Goal: Information Seeking & Learning: Learn about a topic

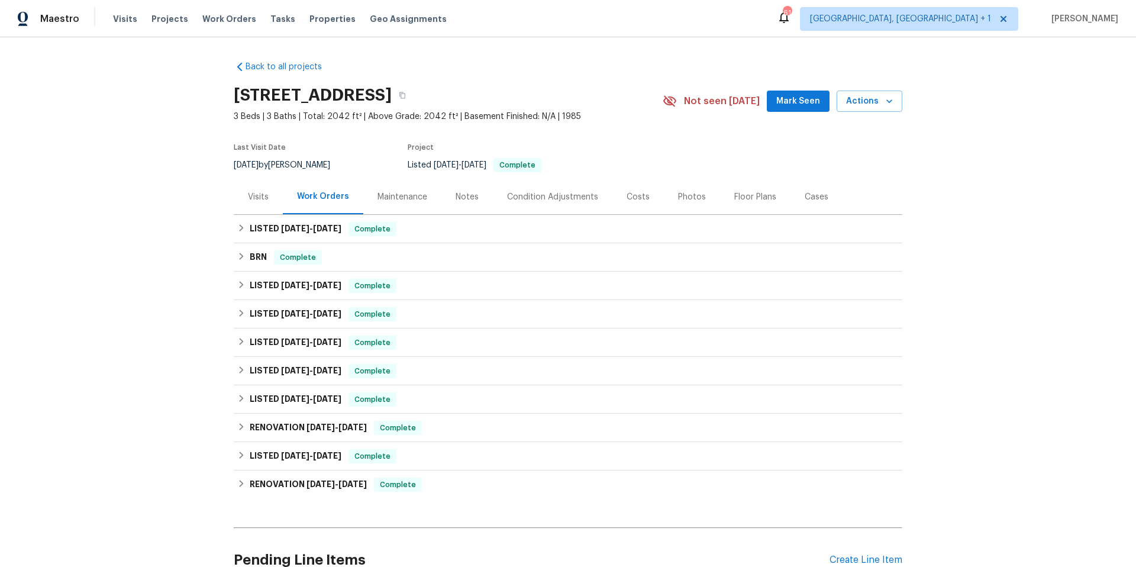
click at [261, 199] on div "Visits" at bounding box center [258, 197] width 21 height 12
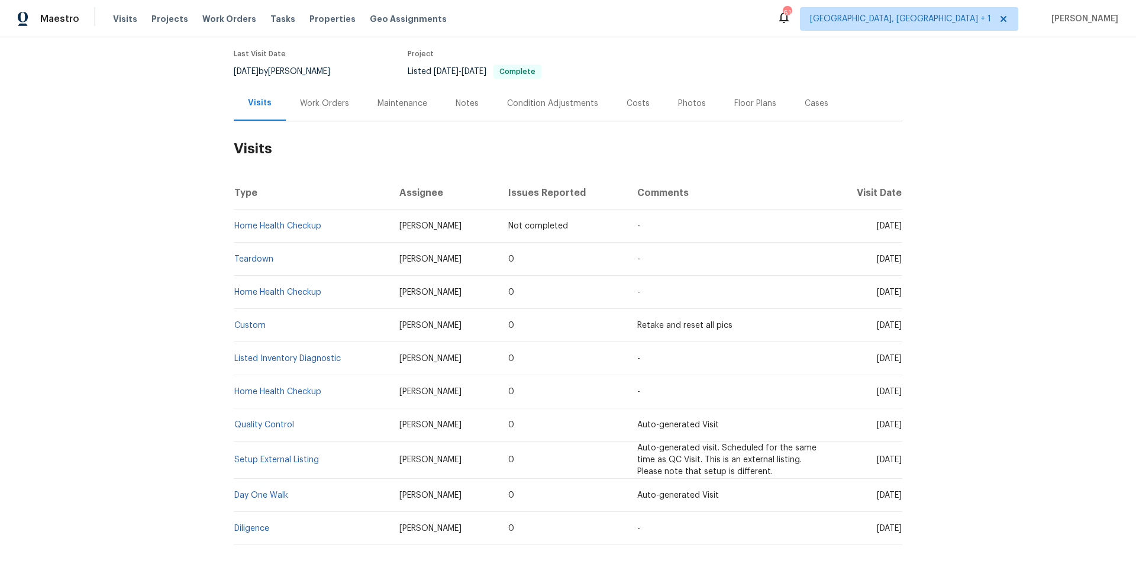
scroll to position [161, 0]
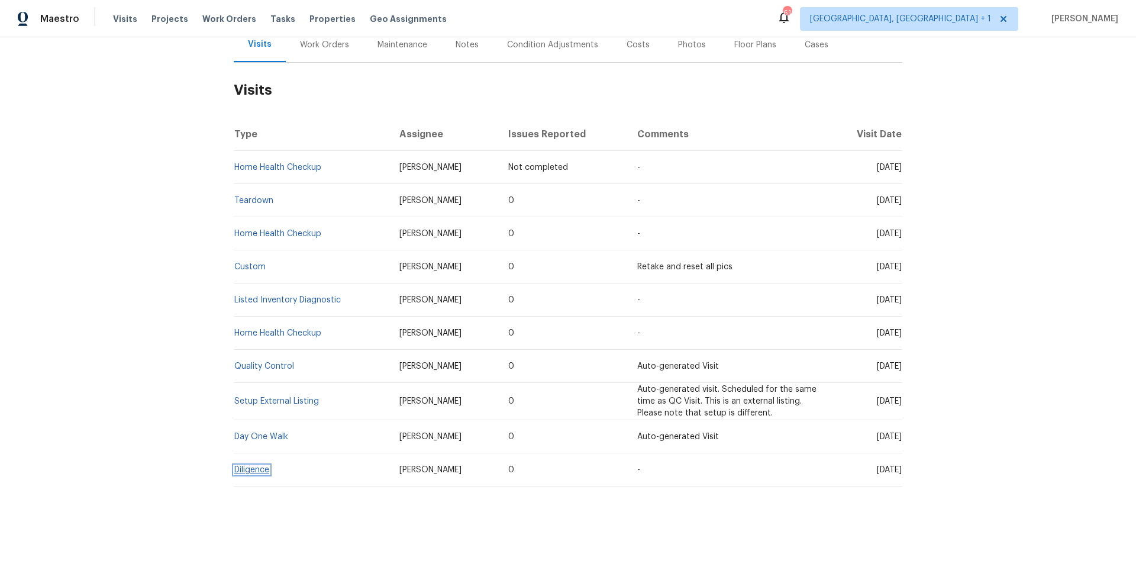
click at [247, 466] on link "Diligence" at bounding box center [251, 470] width 35 height 8
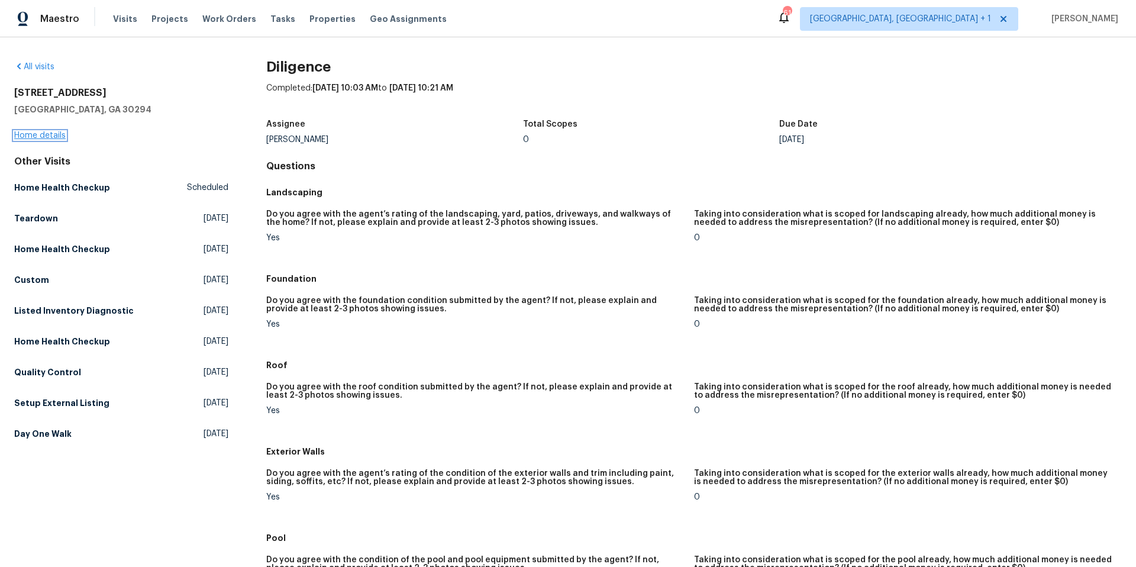
click at [53, 136] on link "Home details" at bounding box center [39, 135] width 51 height 8
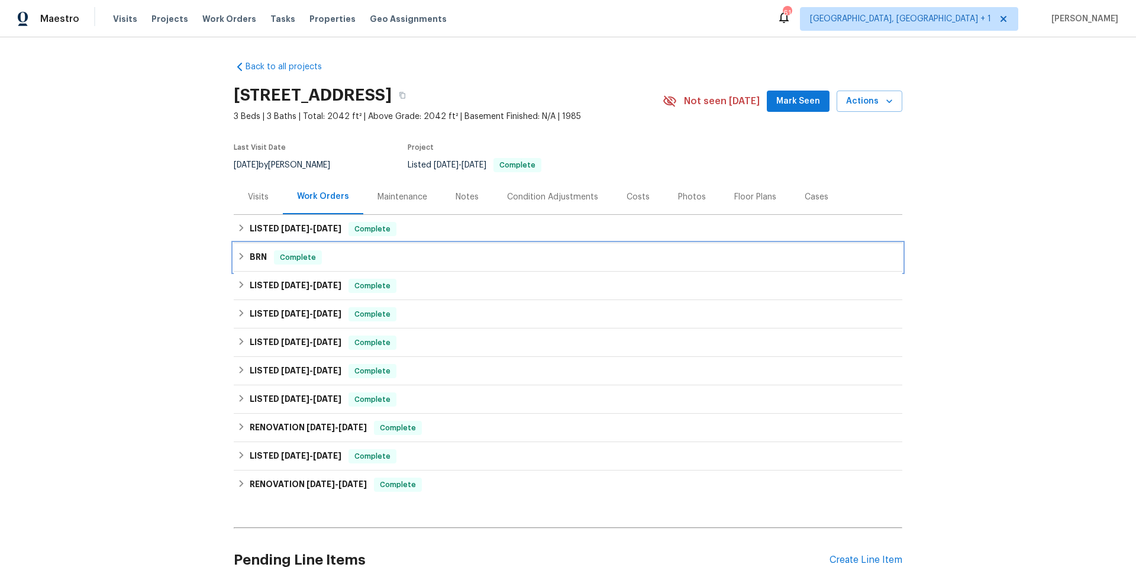
click at [405, 265] on div "BRN Complete" at bounding box center [568, 257] width 669 height 28
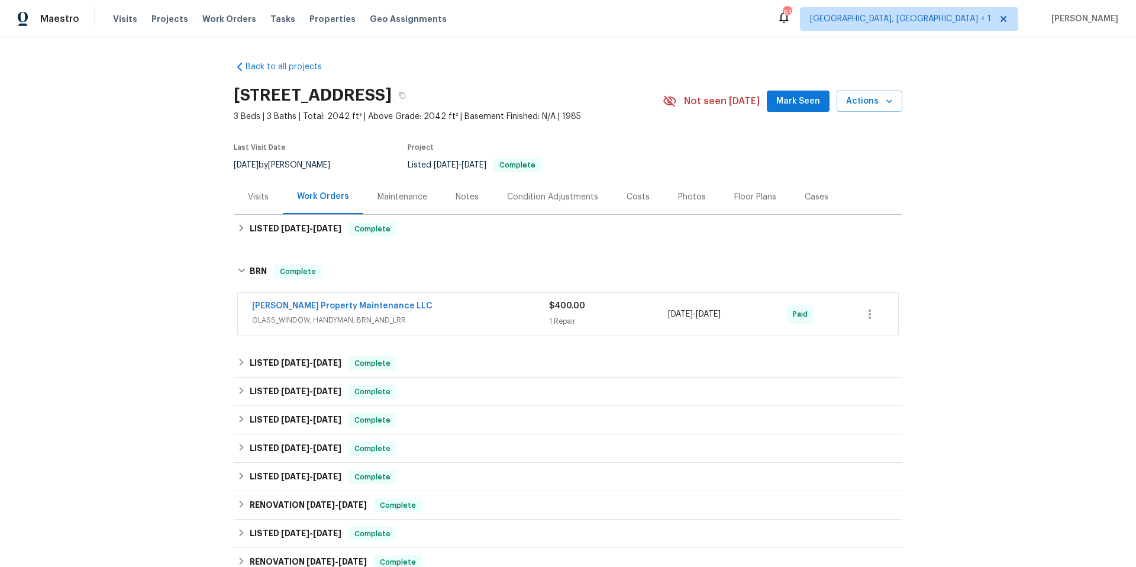
click at [423, 309] on div "[PERSON_NAME] Property Maintenance LLC" at bounding box center [400, 307] width 297 height 14
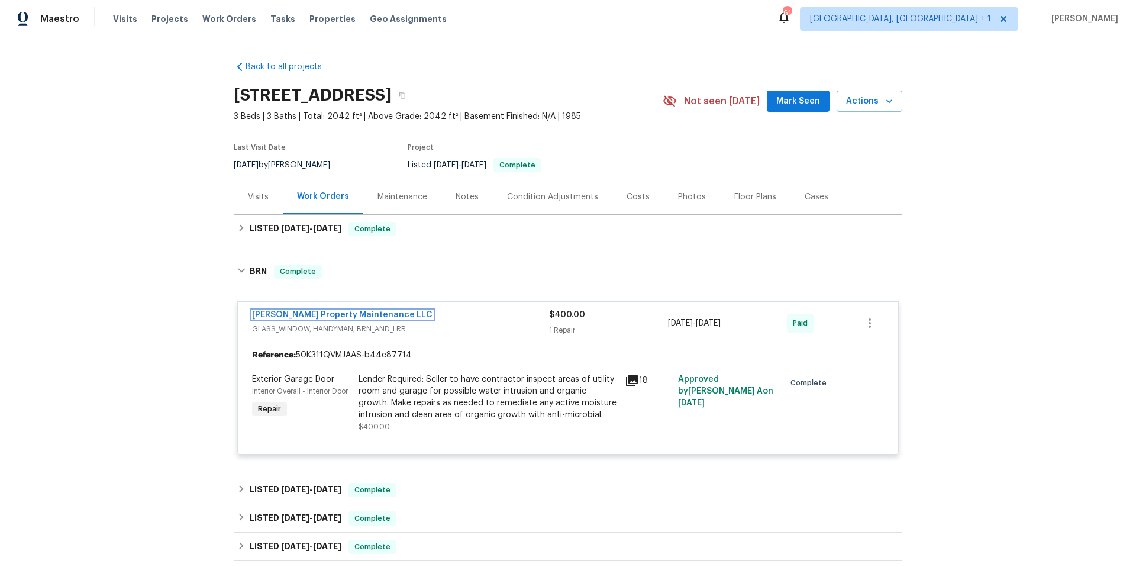
click at [363, 311] on link "[PERSON_NAME] Property Maintenance LLC" at bounding box center [342, 315] width 180 height 8
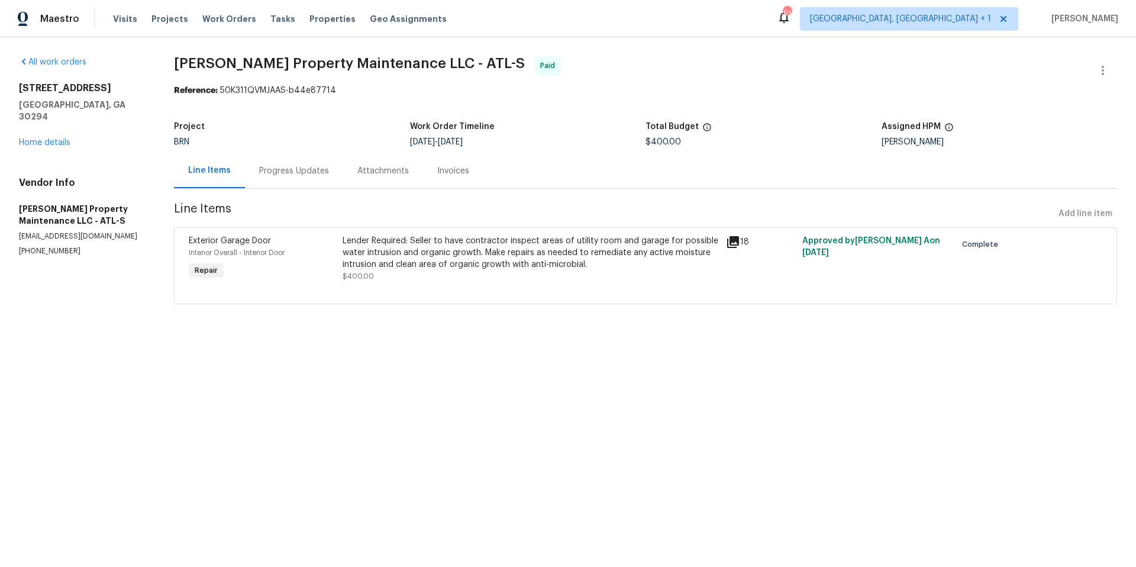
click at [409, 259] on div "Lender Required: Seller to have contractor inspect areas of utility room and ga…" at bounding box center [531, 253] width 376 height 36
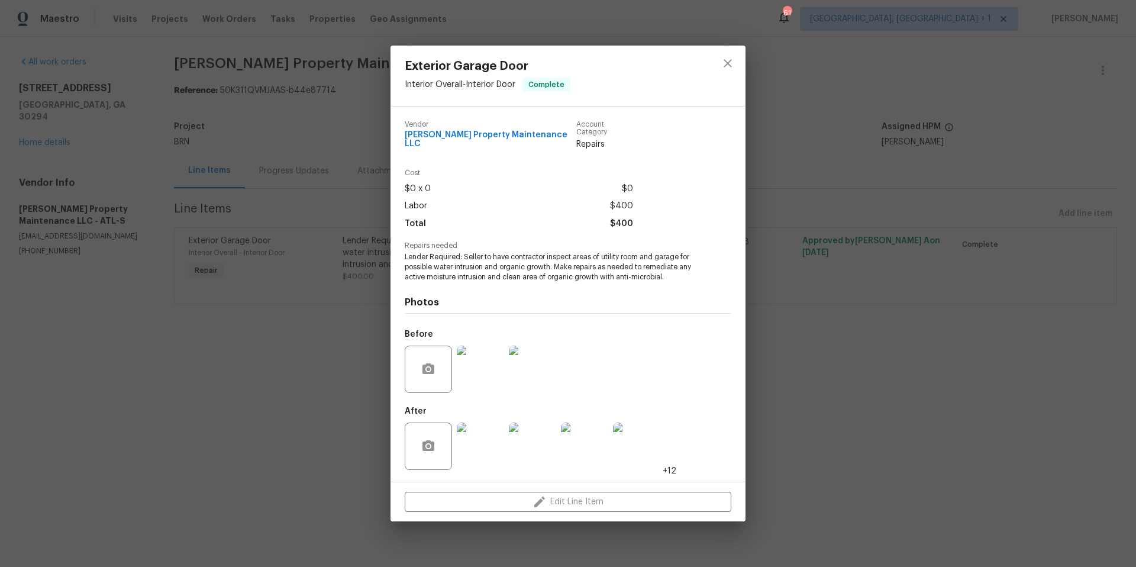
click at [481, 375] on img at bounding box center [480, 369] width 47 height 47
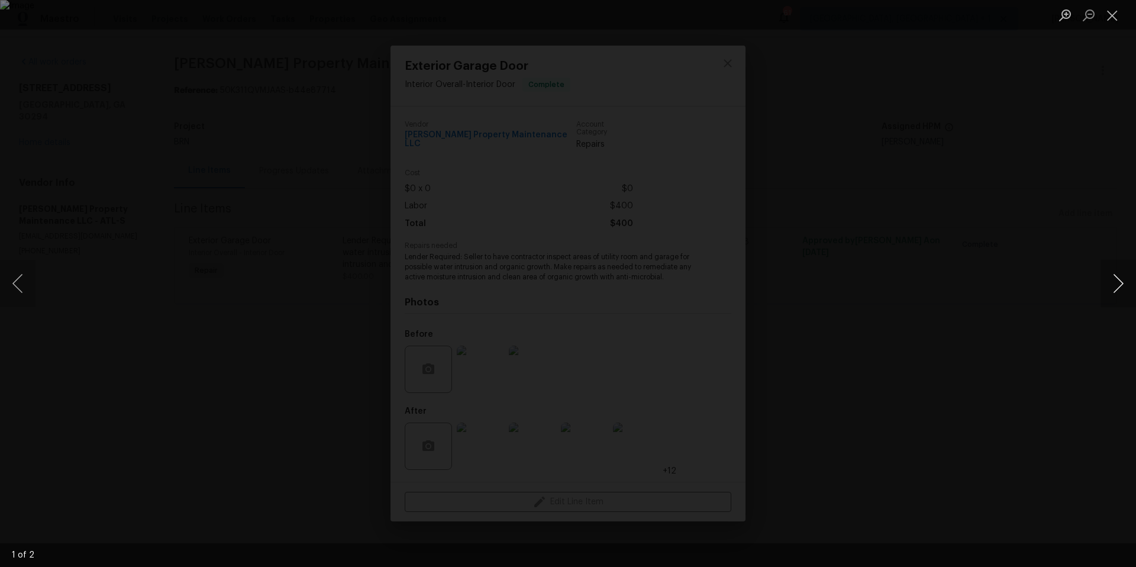
click at [1110, 292] on button "Next image" at bounding box center [1119, 283] width 36 height 47
click at [1050, 298] on div "Lightbox" at bounding box center [568, 283] width 1136 height 567
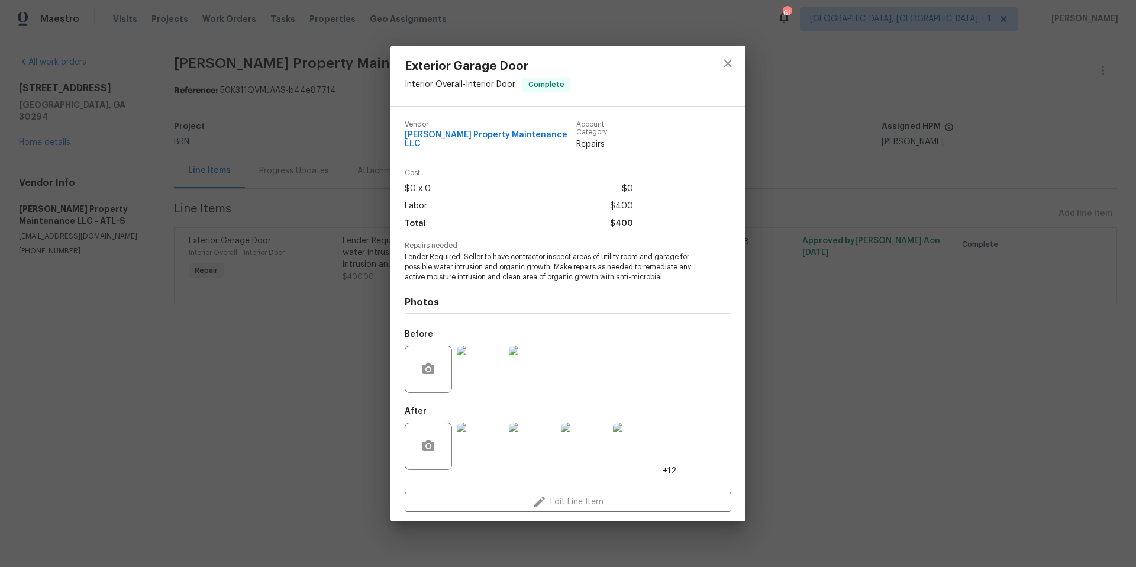
click at [500, 440] on img at bounding box center [480, 446] width 47 height 47
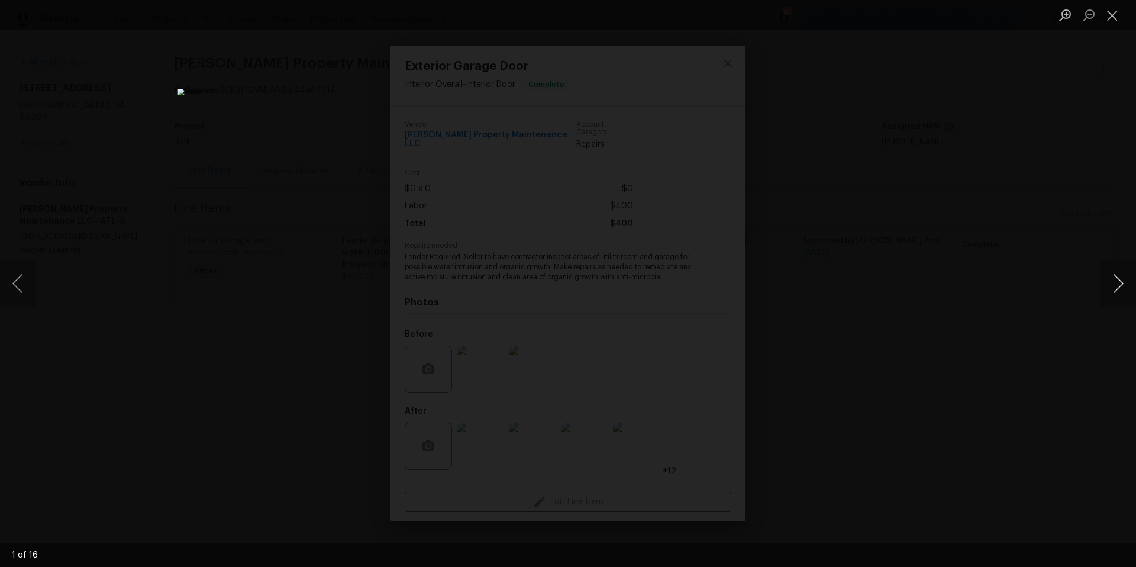
click at [1111, 276] on button "Next image" at bounding box center [1119, 283] width 36 height 47
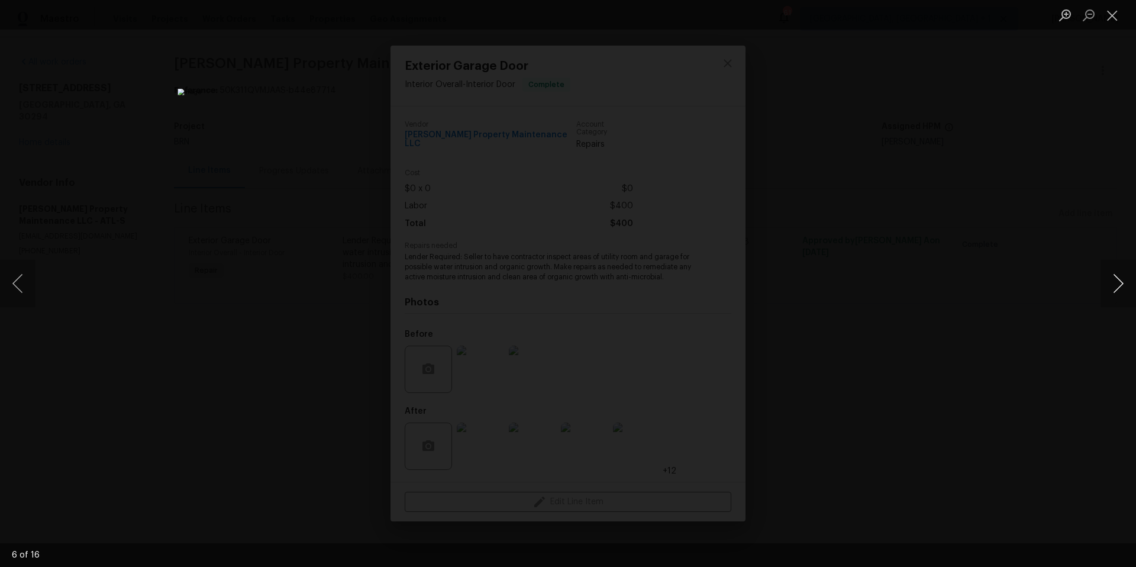
click at [1111, 276] on button "Next image" at bounding box center [1119, 283] width 36 height 47
click at [1113, 19] on button "Close lightbox" at bounding box center [1113, 15] width 24 height 21
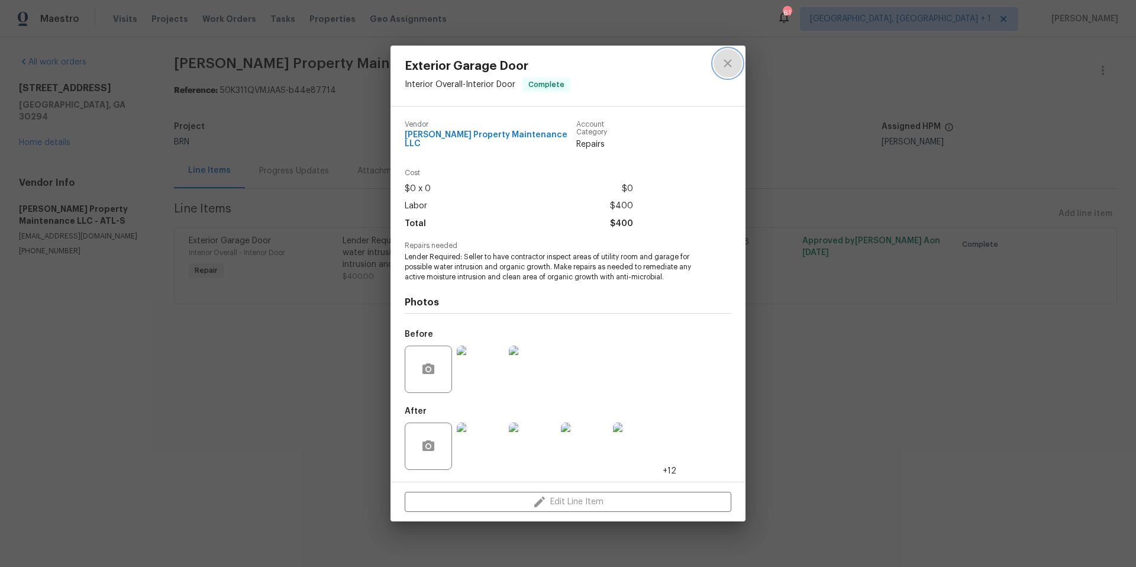
click at [731, 69] on icon "close" at bounding box center [728, 63] width 14 height 14
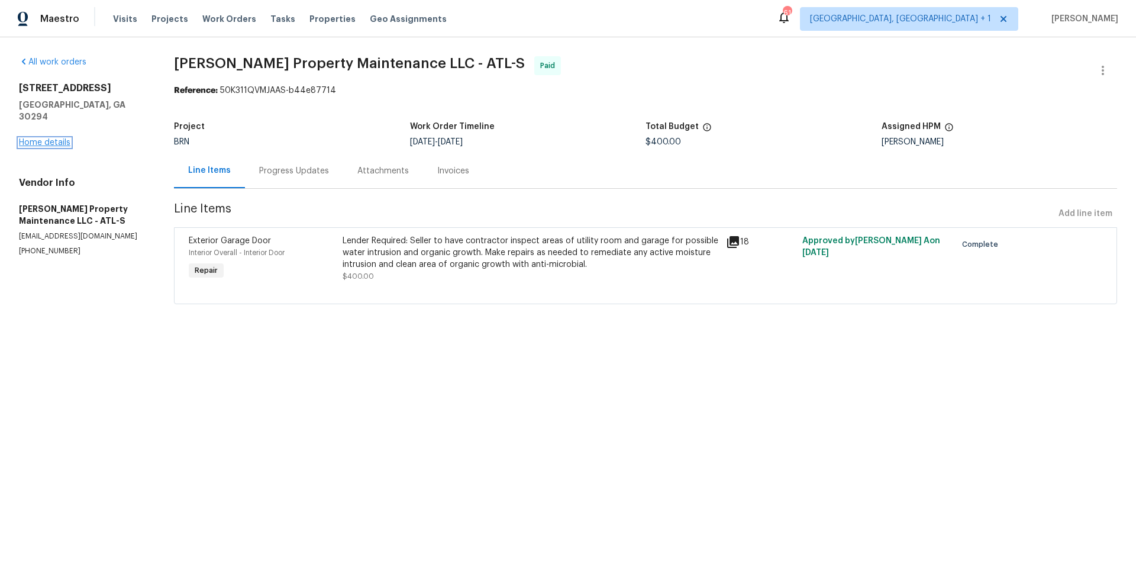
click at [54, 138] on link "Home details" at bounding box center [44, 142] width 51 height 8
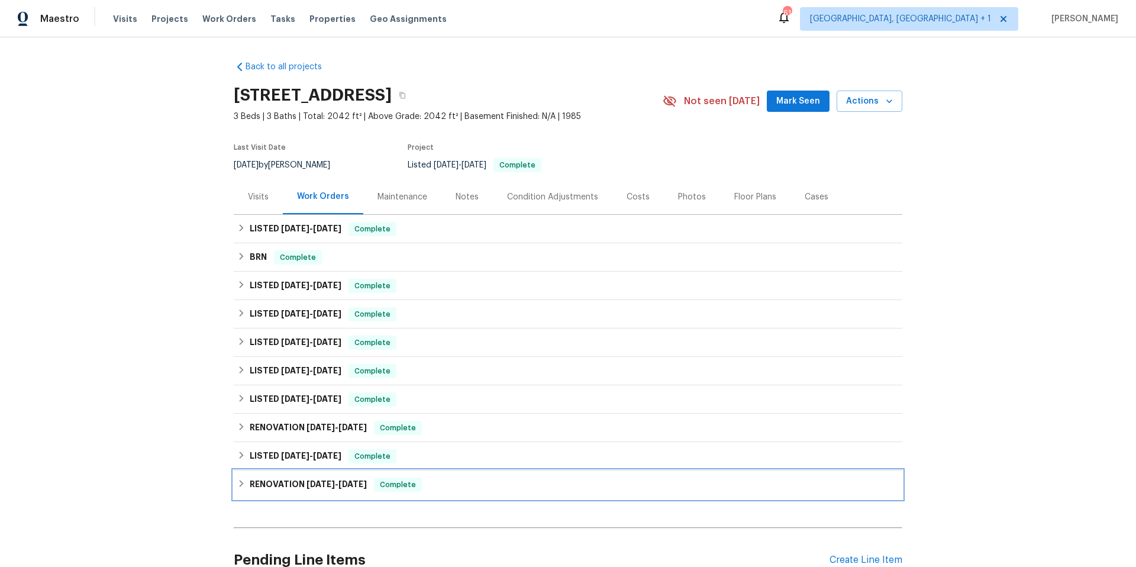
click at [474, 490] on div "RENOVATION [DATE] - [DATE] Complete" at bounding box center [568, 485] width 662 height 14
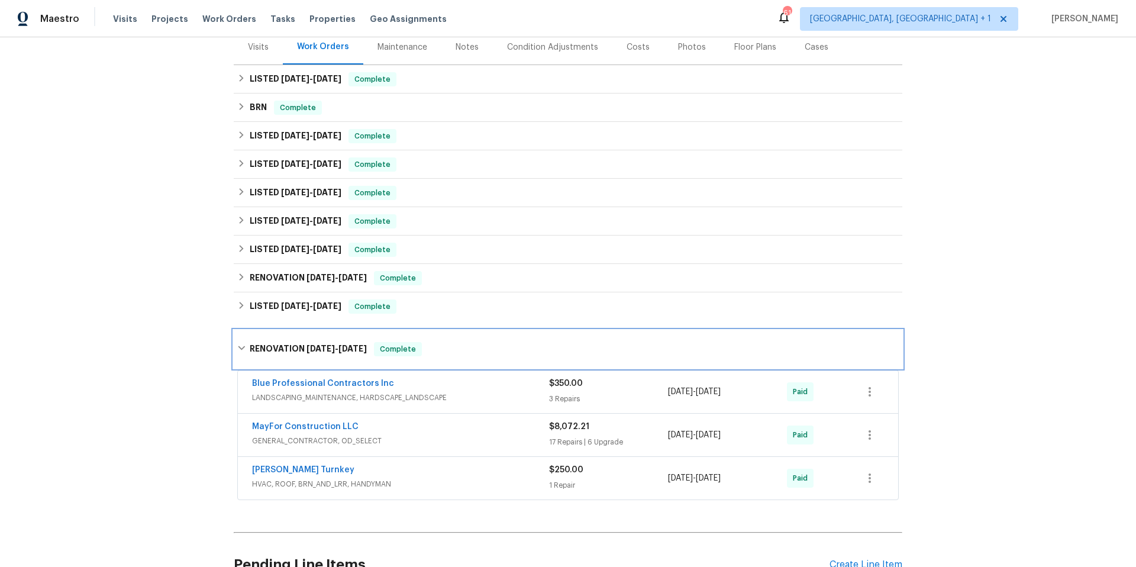
scroll to position [276, 0]
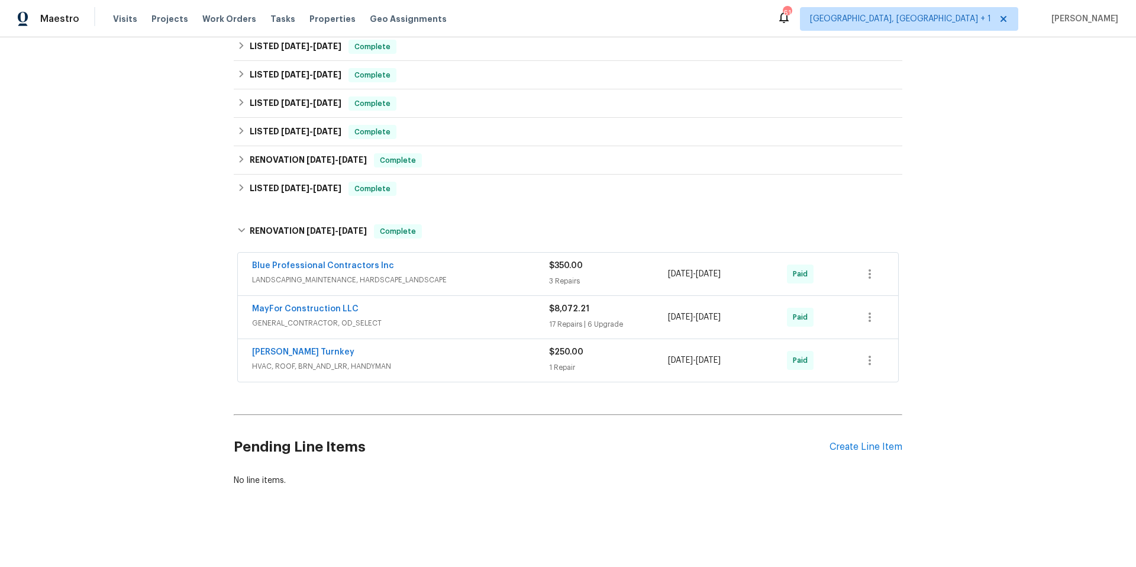
click at [479, 305] on div "MayFor Construction LLC" at bounding box center [400, 310] width 297 height 14
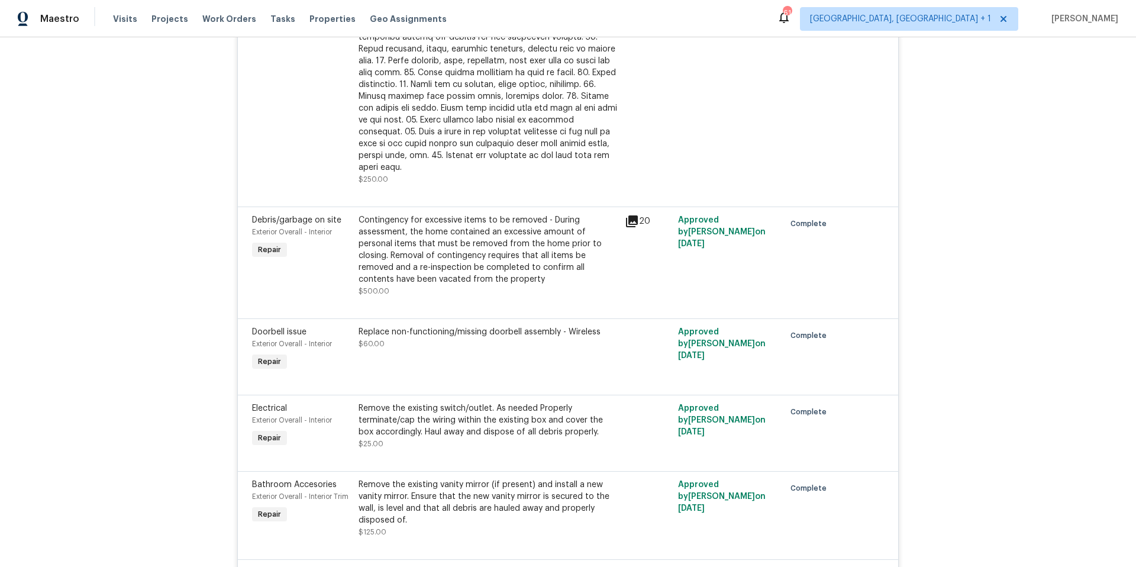
scroll to position [1479, 0]
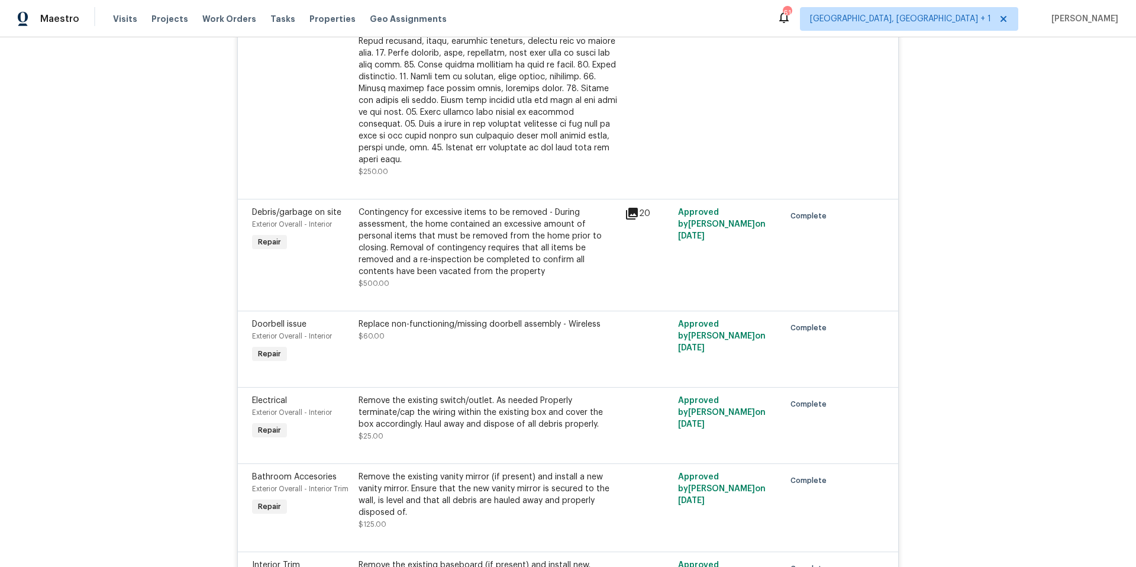
click at [628, 207] on icon at bounding box center [632, 214] width 14 height 14
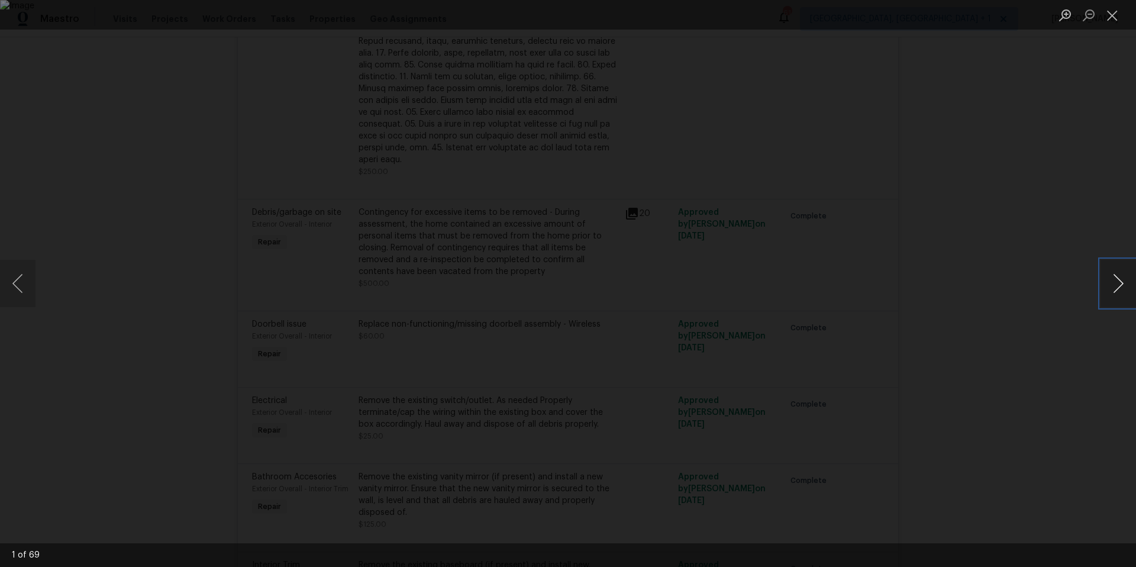
click at [1102, 278] on button "Next image" at bounding box center [1119, 283] width 36 height 47
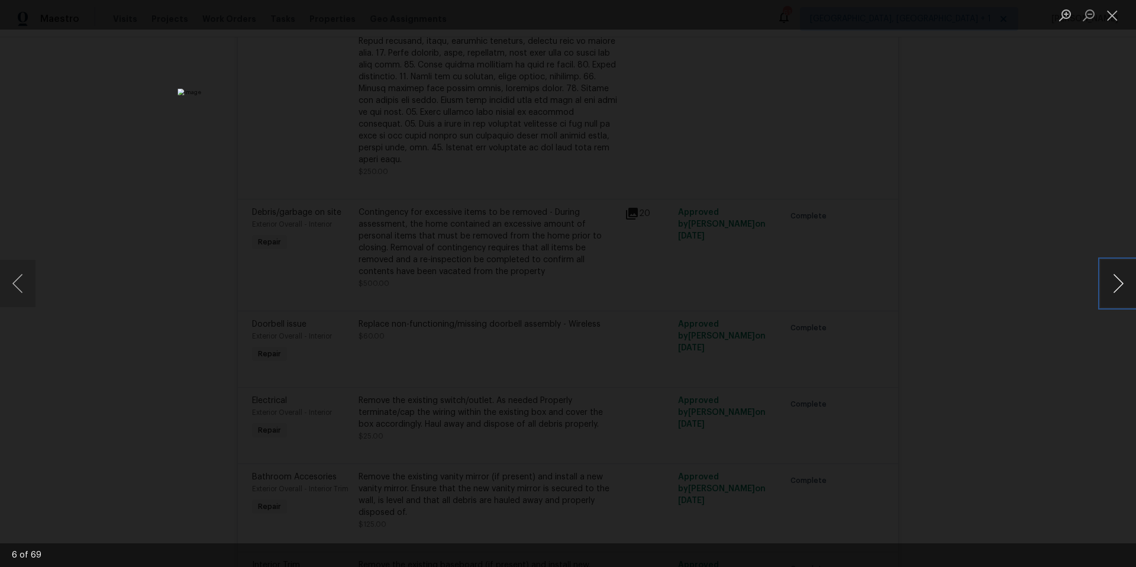
click at [1102, 278] on button "Next image" at bounding box center [1119, 283] width 36 height 47
click at [1104, 278] on button "Next image" at bounding box center [1119, 283] width 36 height 47
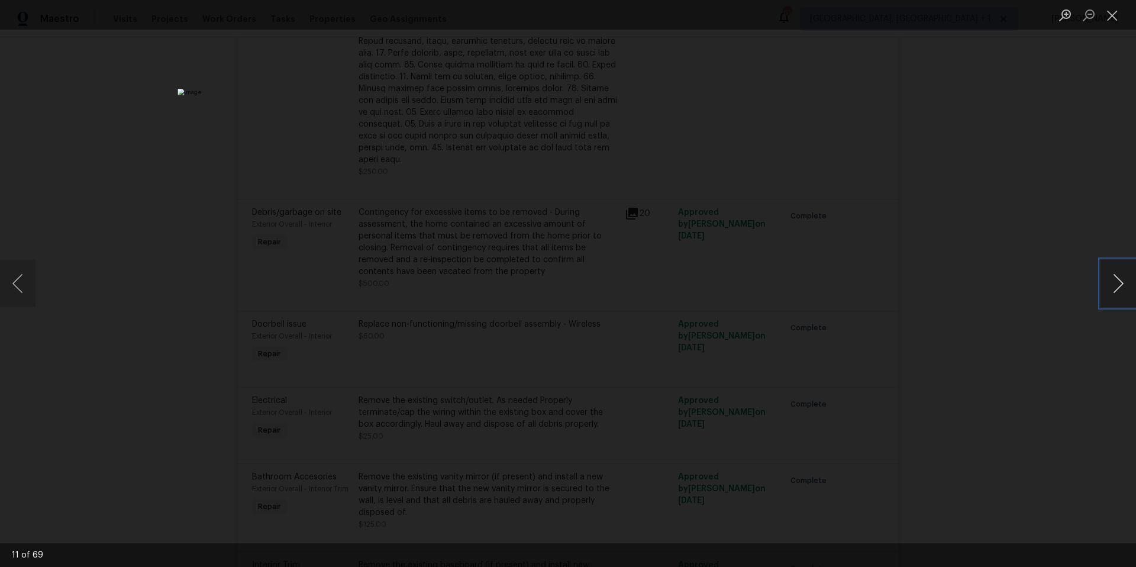
click at [1104, 278] on button "Next image" at bounding box center [1119, 283] width 36 height 47
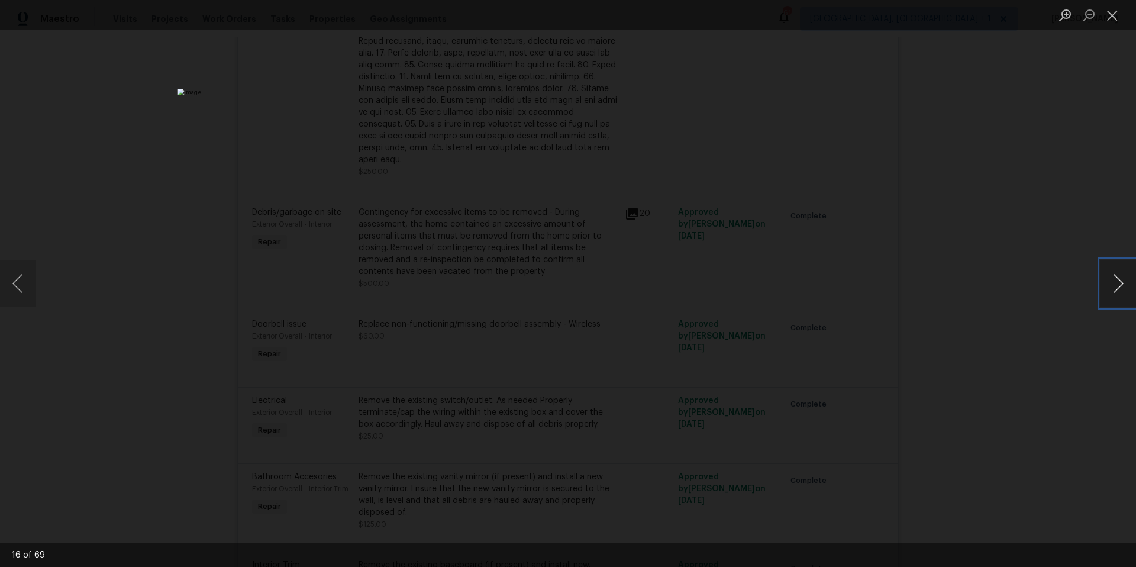
click at [1104, 278] on button "Next image" at bounding box center [1119, 283] width 36 height 47
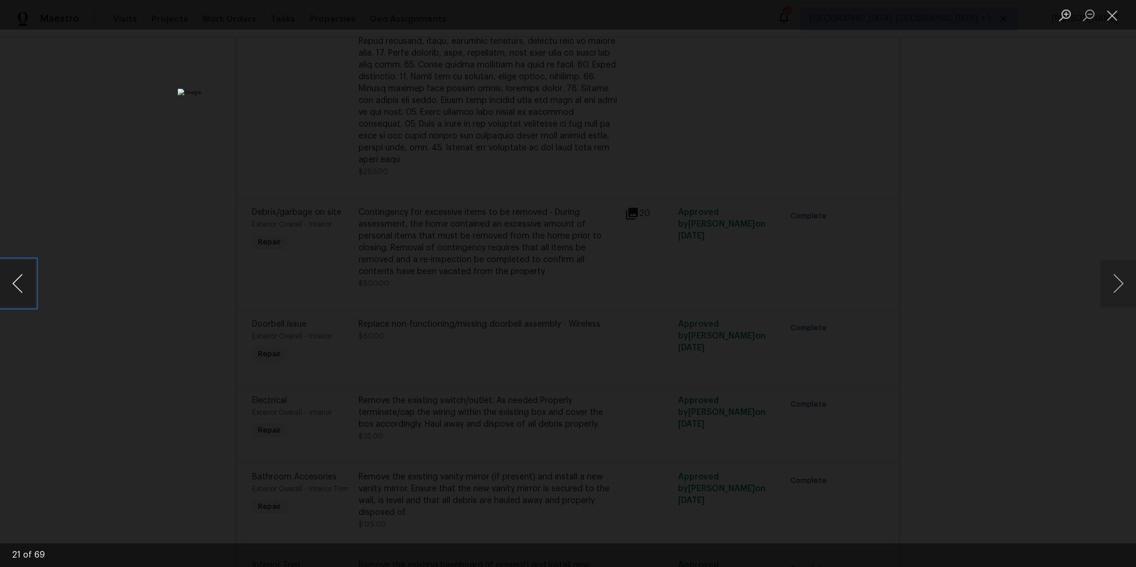
click at [13, 285] on button "Previous image" at bounding box center [18, 283] width 36 height 47
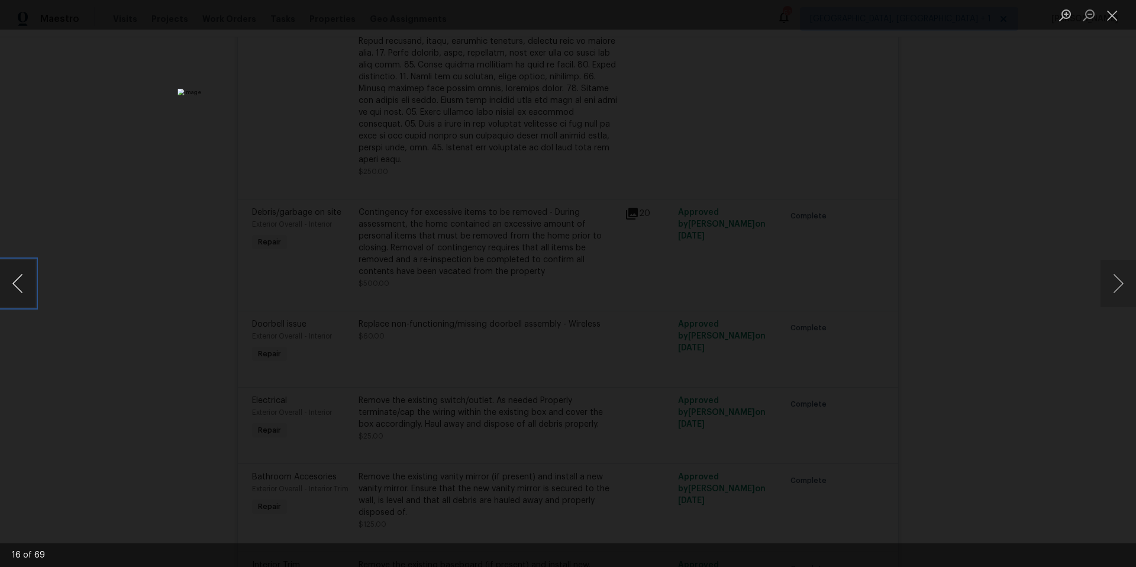
click at [13, 285] on button "Previous image" at bounding box center [18, 283] width 36 height 47
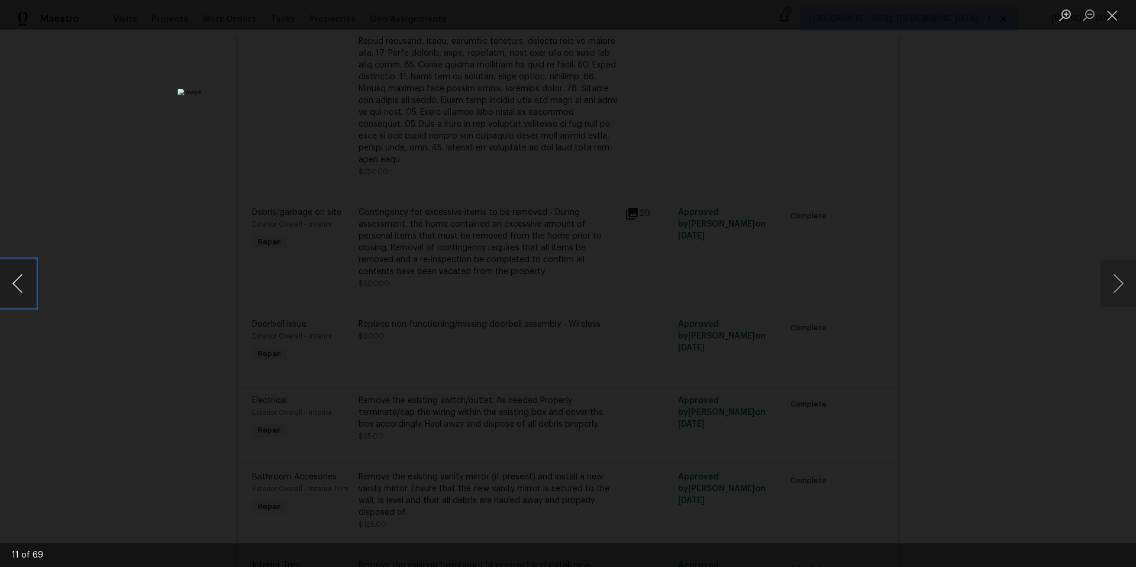
click at [13, 285] on button "Previous image" at bounding box center [18, 283] width 36 height 47
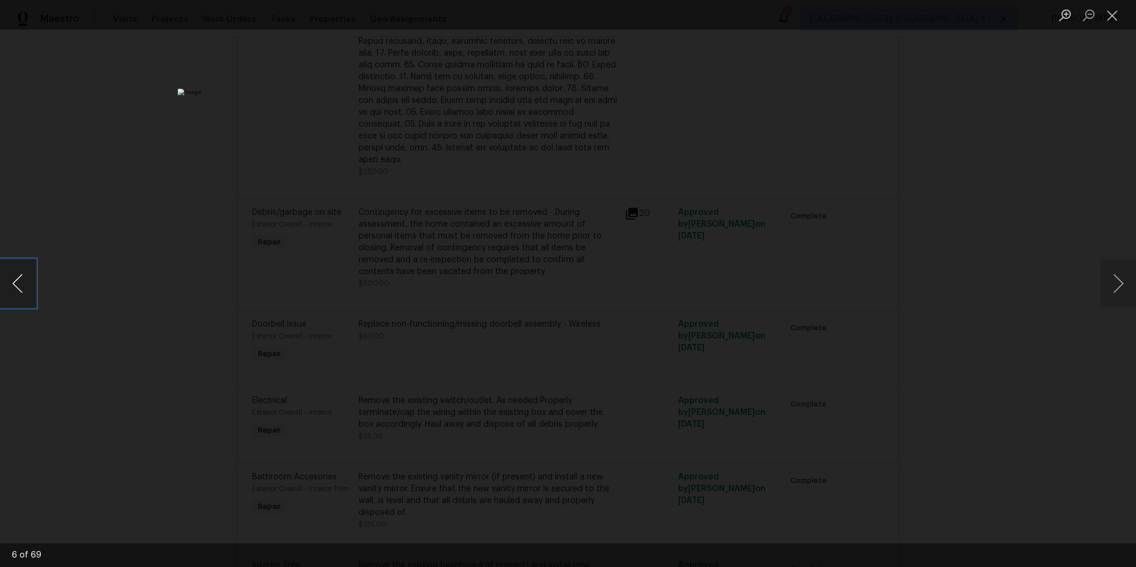
click at [13, 285] on button "Previous image" at bounding box center [18, 283] width 36 height 47
click at [1117, 12] on button "Close lightbox" at bounding box center [1113, 15] width 24 height 21
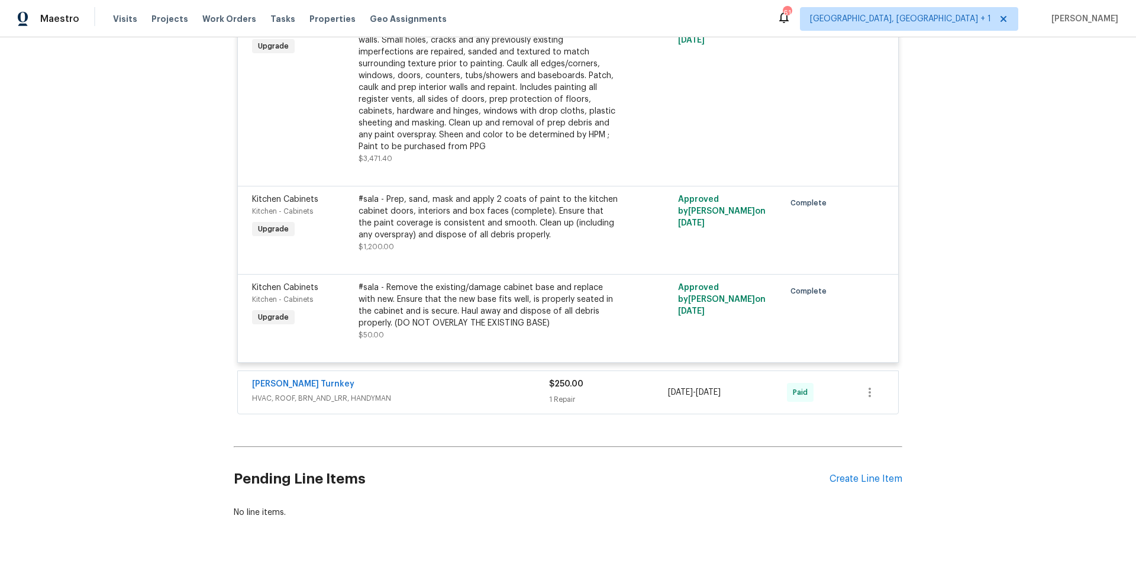
scroll to position [2662, 0]
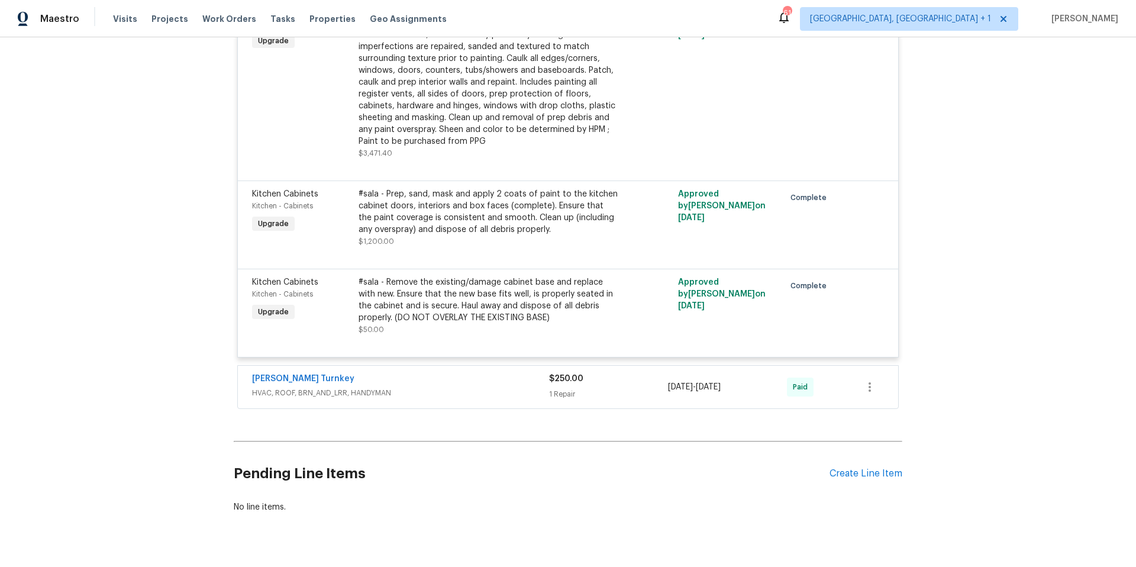
click at [493, 86] on div "#sala - Full Interior paint - (walls, ceilings, trim, and doors) - All nails, s…" at bounding box center [488, 76] width 259 height 142
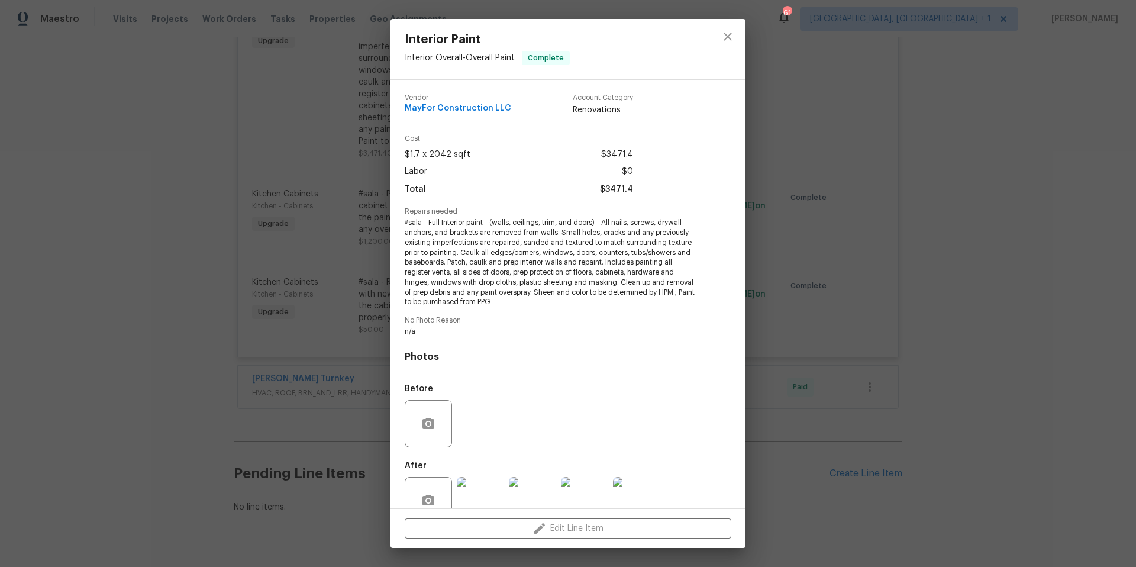
scroll to position [28, 0]
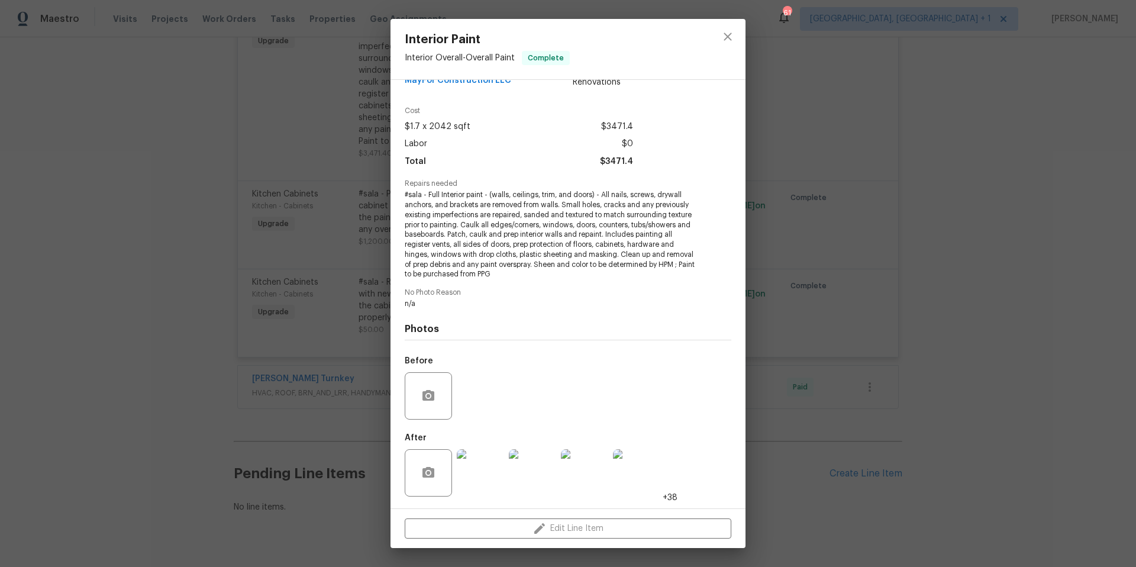
click at [485, 486] on img at bounding box center [480, 472] width 47 height 47
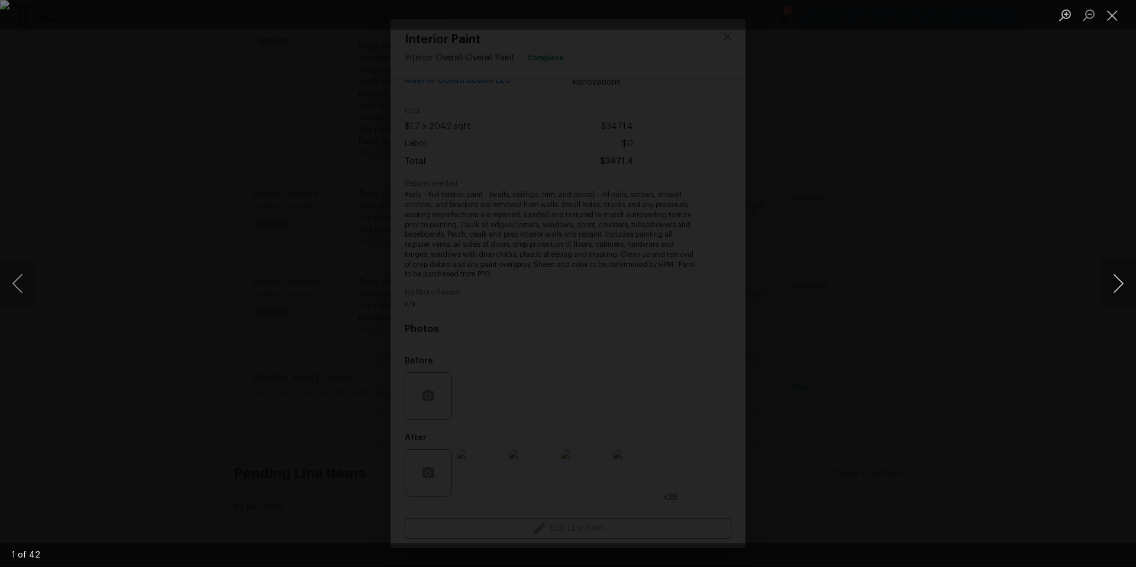
click at [1120, 296] on button "Next image" at bounding box center [1119, 283] width 36 height 47
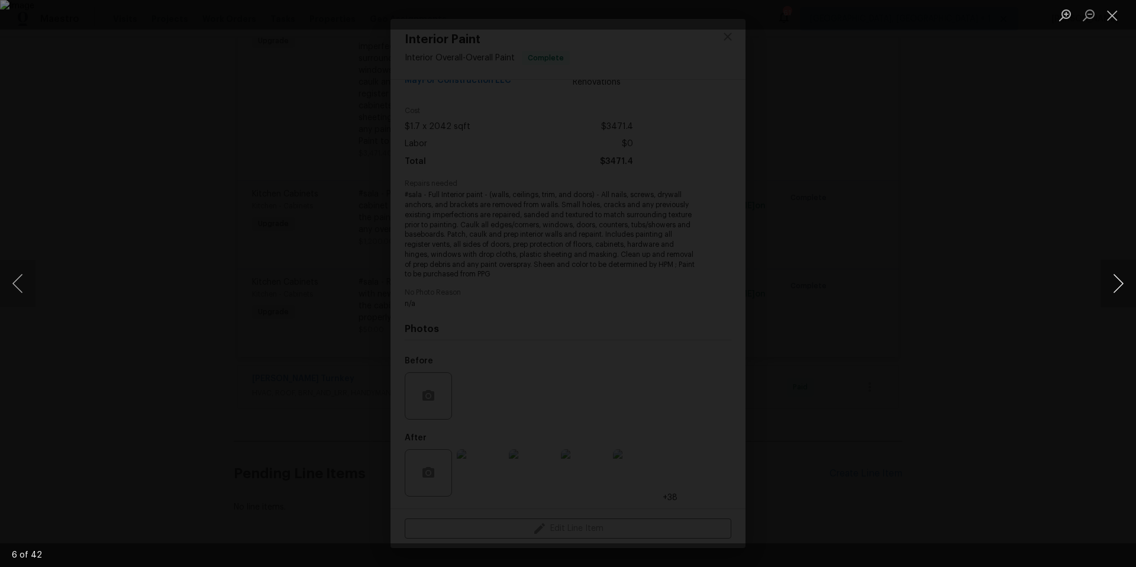
click at [1120, 296] on button "Next image" at bounding box center [1119, 283] width 36 height 47
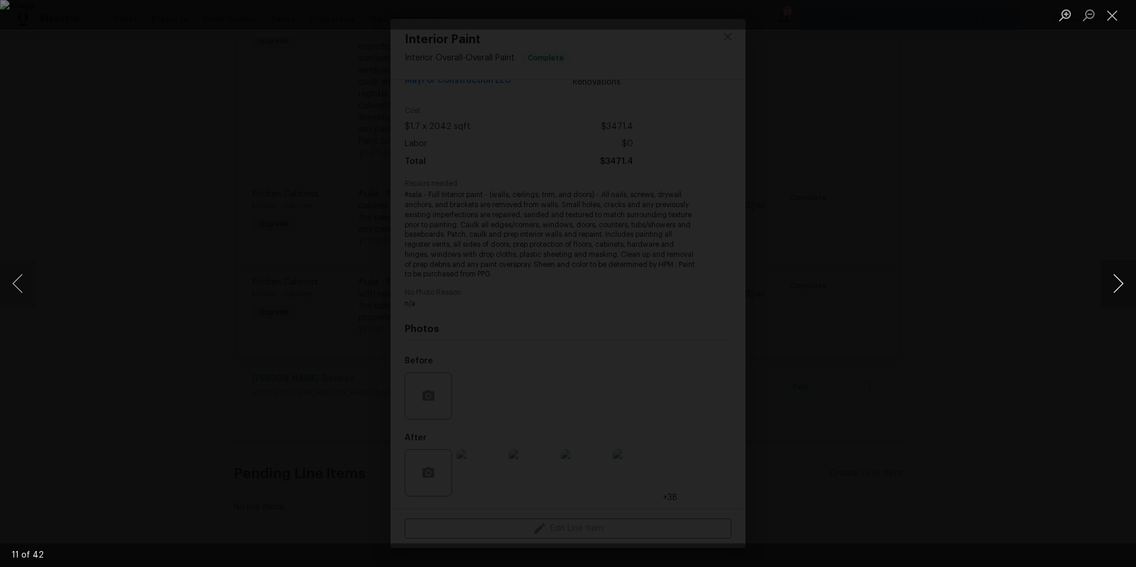
click at [1120, 296] on button "Next image" at bounding box center [1119, 283] width 36 height 47
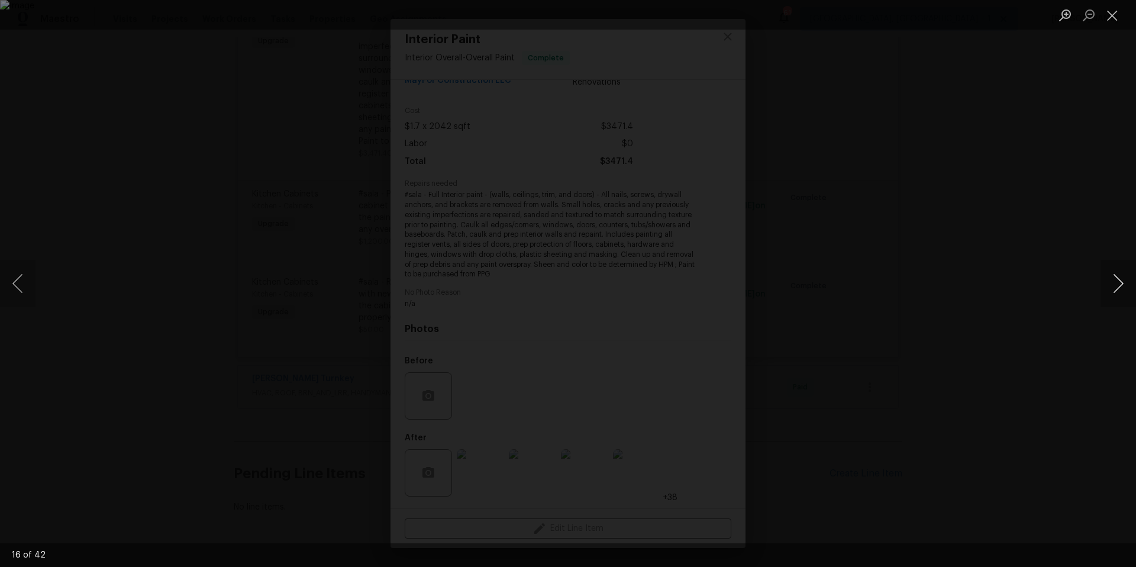
click at [1120, 296] on button "Next image" at bounding box center [1119, 283] width 36 height 47
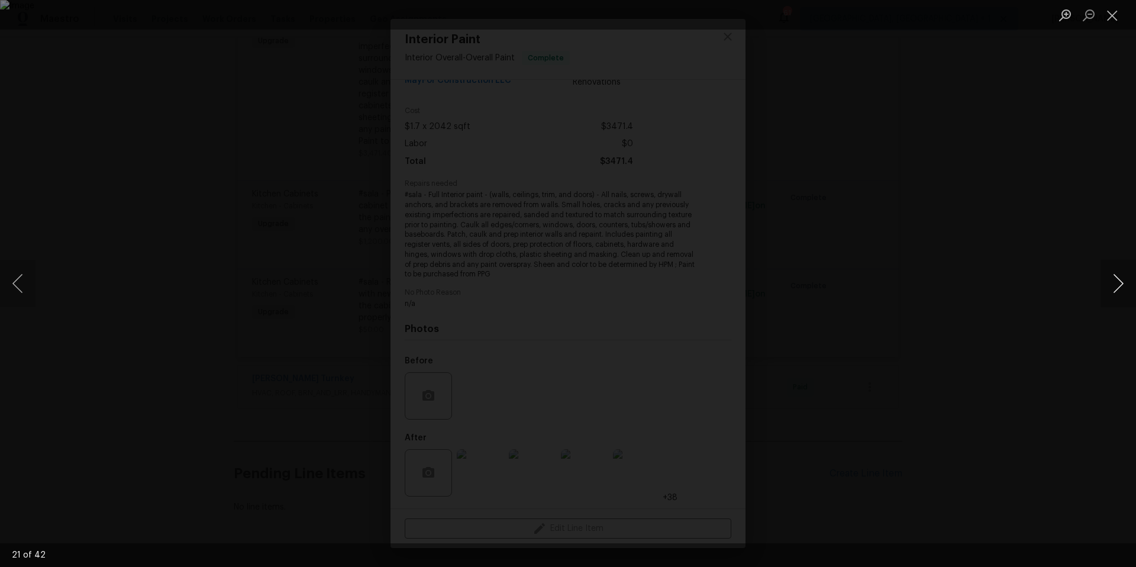
click at [1120, 296] on button "Next image" at bounding box center [1119, 283] width 36 height 47
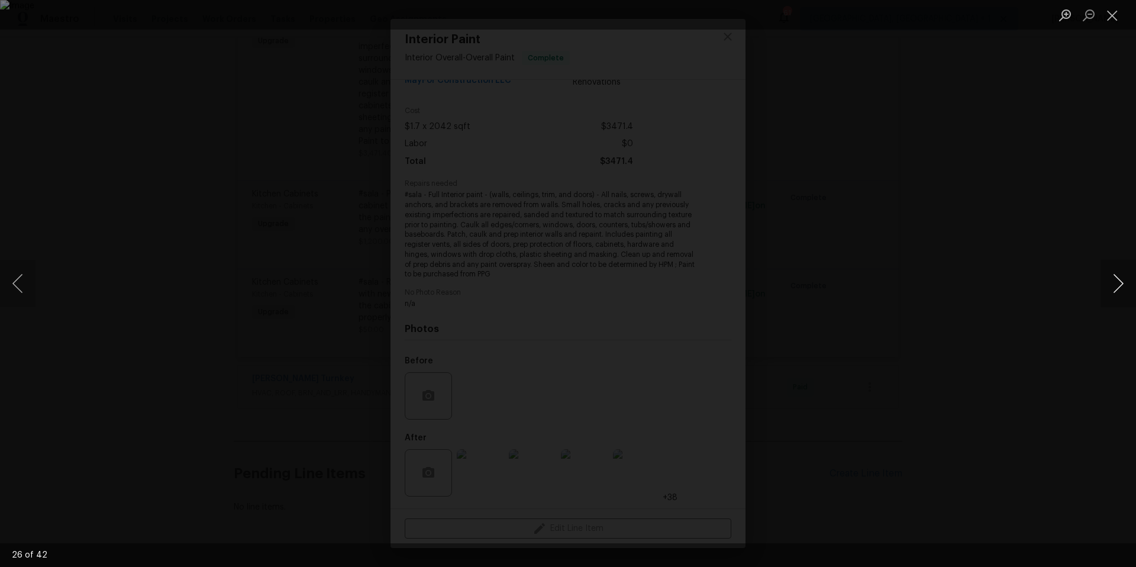
click at [1120, 296] on button "Next image" at bounding box center [1119, 283] width 36 height 47
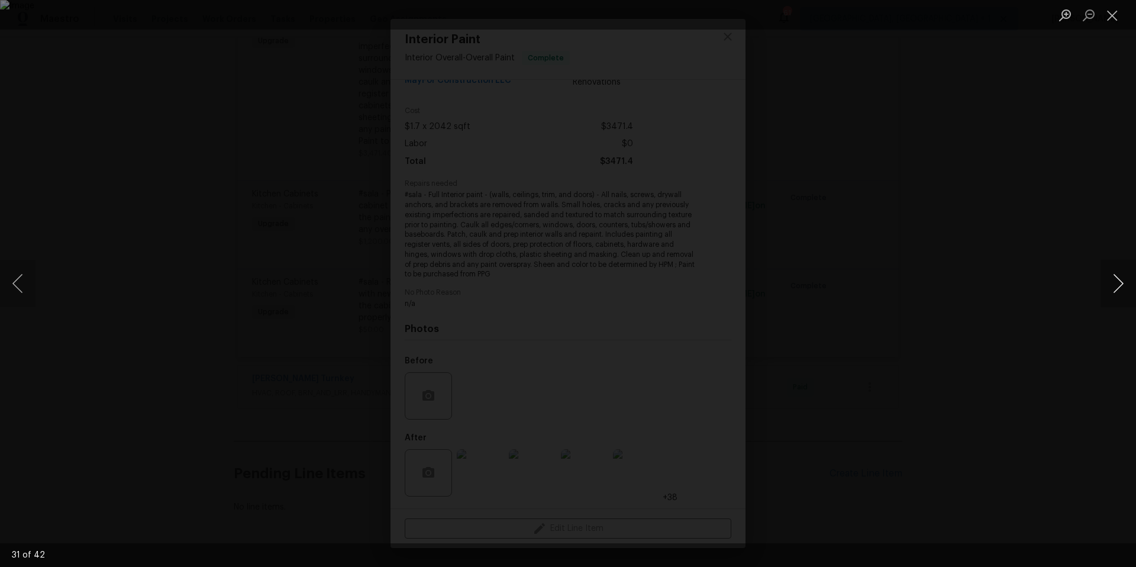
click at [1120, 296] on button "Next image" at bounding box center [1119, 283] width 36 height 47
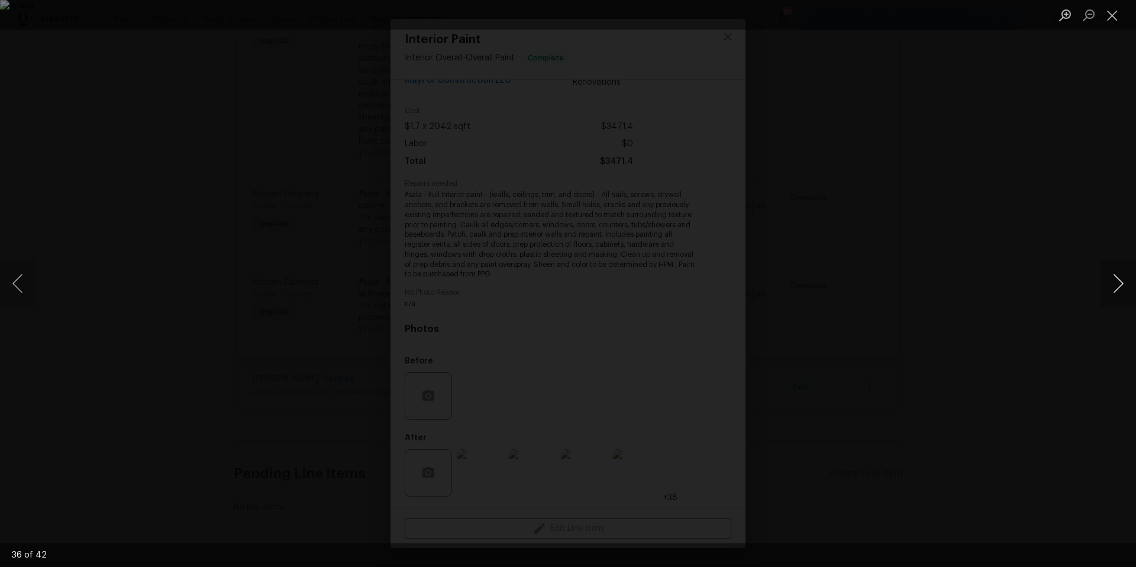
click at [1120, 296] on button "Next image" at bounding box center [1119, 283] width 36 height 47
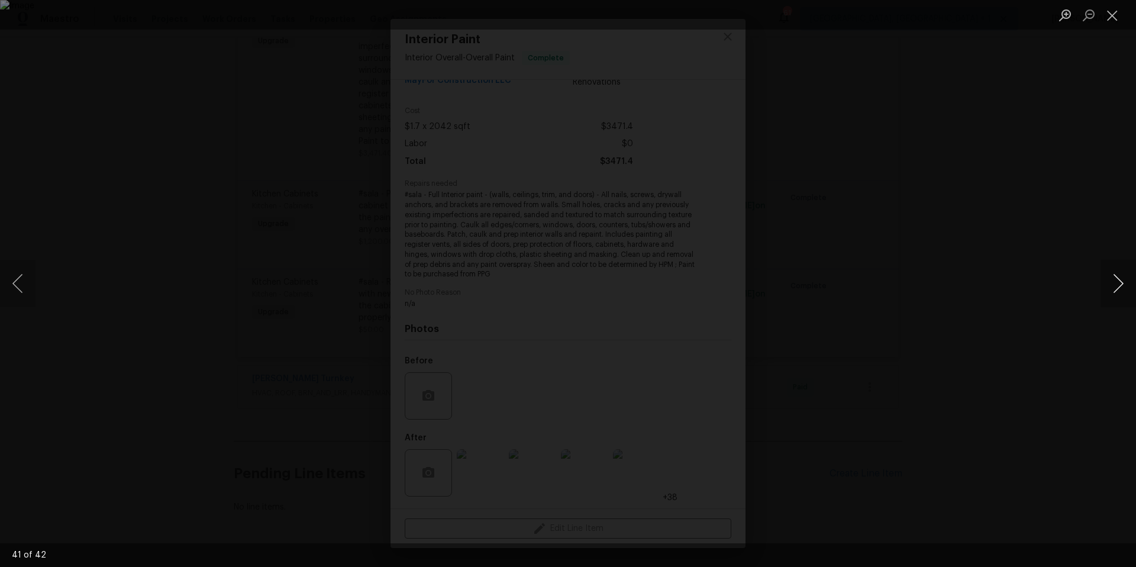
click at [1120, 296] on button "Next image" at bounding box center [1119, 283] width 36 height 47
click at [1113, 21] on button "Close lightbox" at bounding box center [1113, 15] width 24 height 21
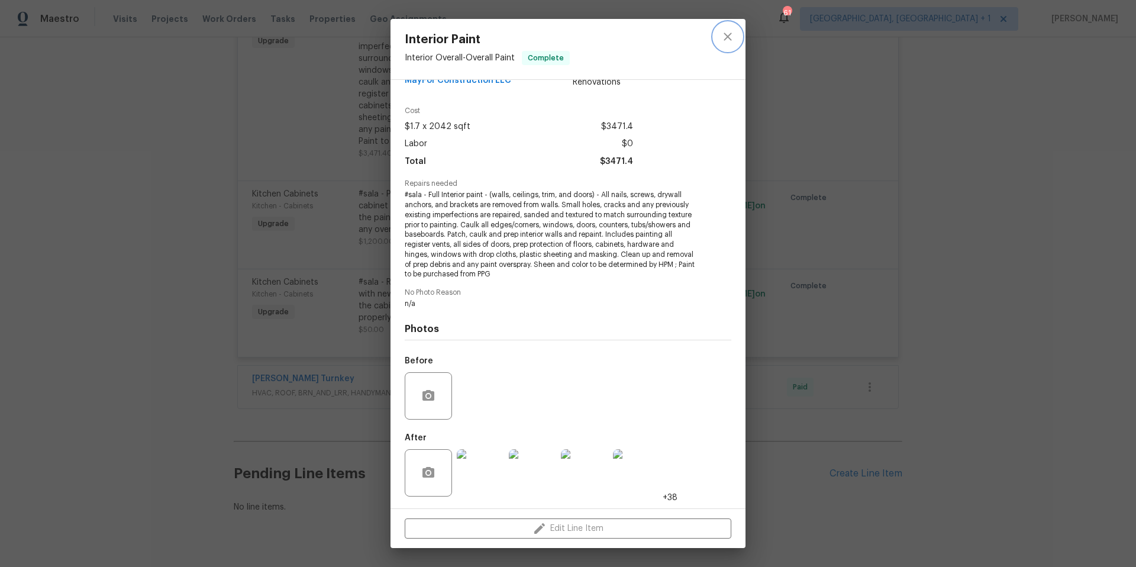
click at [731, 37] on icon "close" at bounding box center [728, 37] width 14 height 14
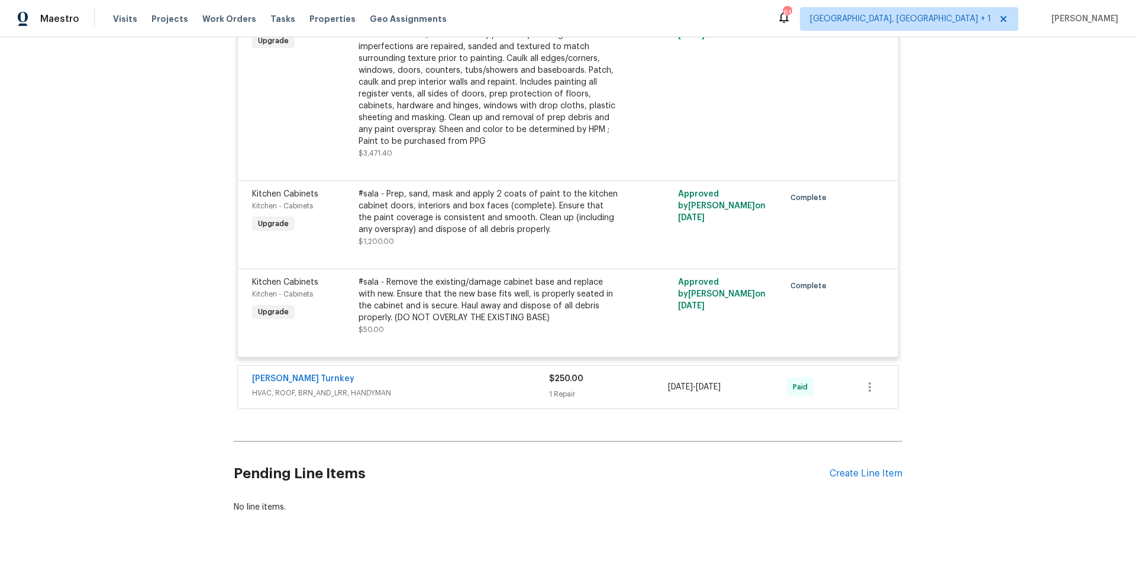
click at [494, 373] on div "[PERSON_NAME] Turnkey" at bounding box center [400, 380] width 297 height 14
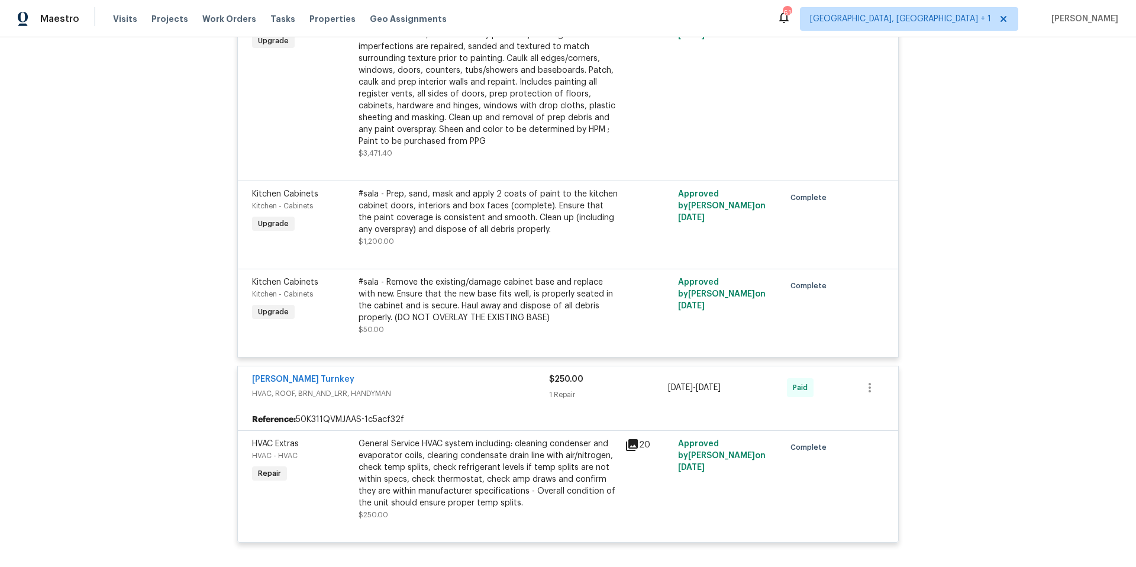
click at [632, 439] on icon at bounding box center [632, 445] width 12 height 12
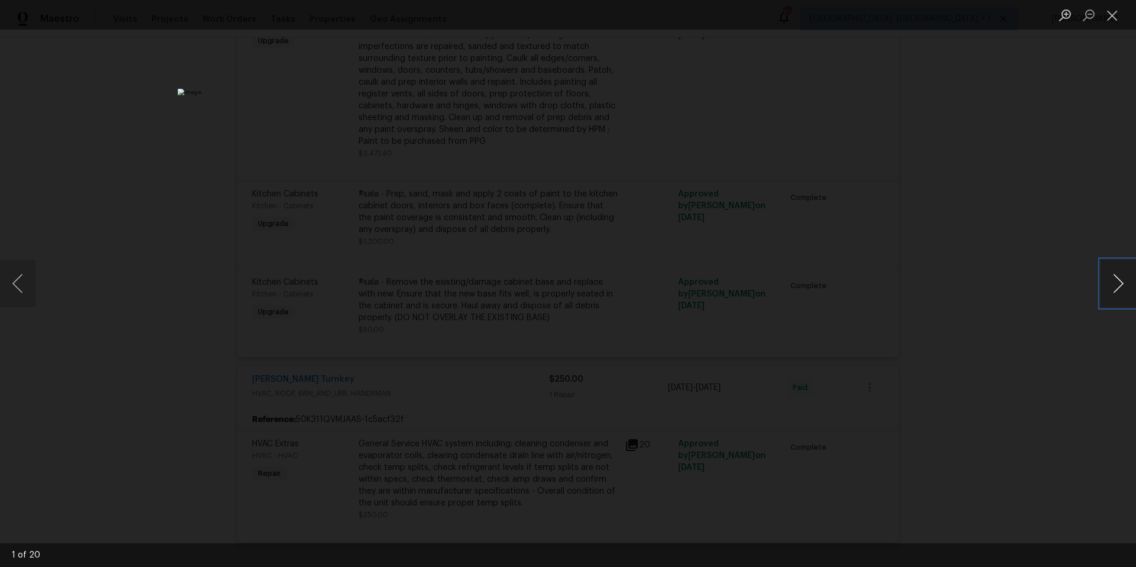
click at [1111, 284] on button "Next image" at bounding box center [1119, 283] width 36 height 47
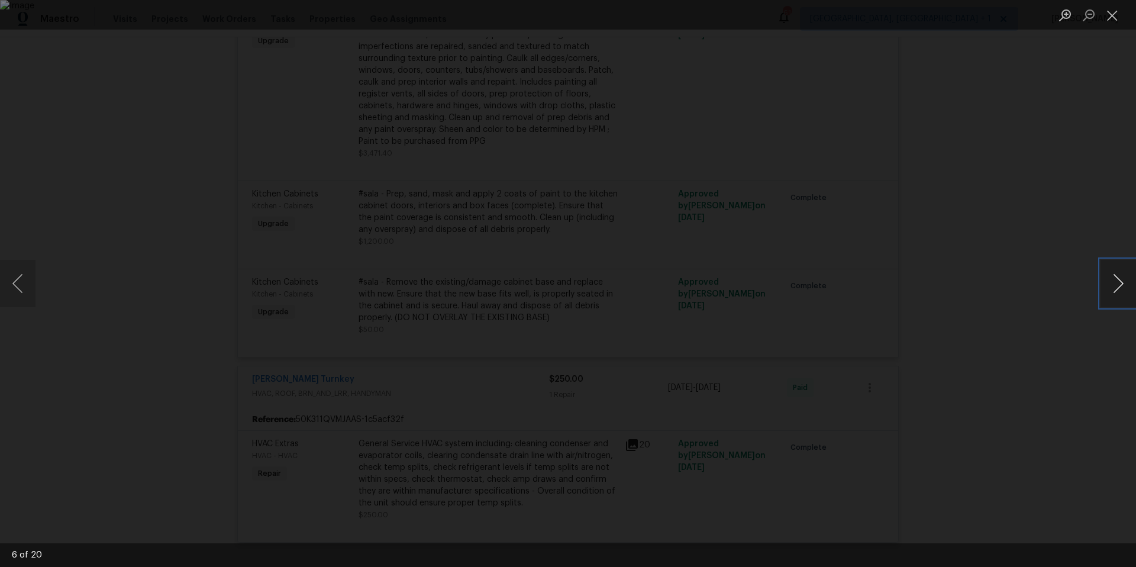
click at [1111, 284] on button "Next image" at bounding box center [1119, 283] width 36 height 47
click at [14, 278] on button "Previous image" at bounding box center [18, 283] width 36 height 47
click at [1110, 286] on button "Next image" at bounding box center [1119, 283] width 36 height 47
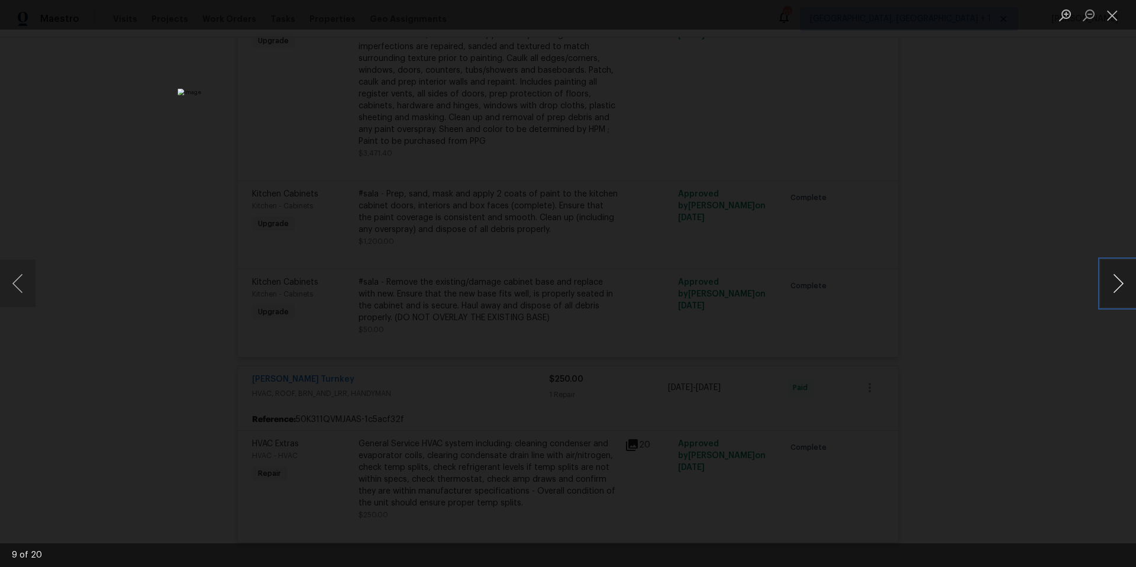
click at [1110, 286] on button "Next image" at bounding box center [1119, 283] width 36 height 47
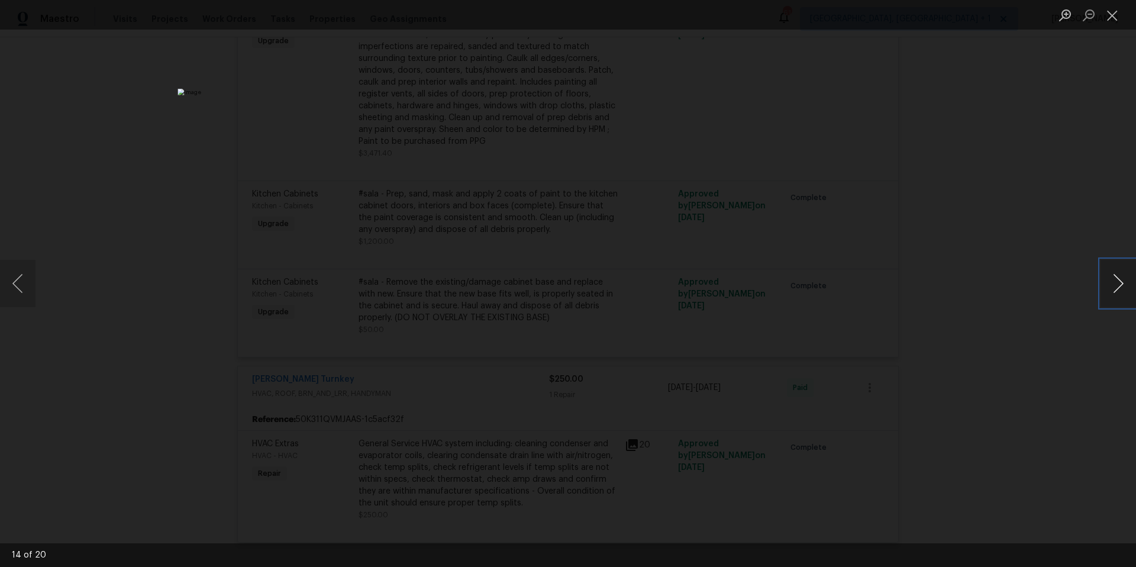
click at [1110, 286] on button "Next image" at bounding box center [1119, 283] width 36 height 47
click at [20, 280] on button "Previous image" at bounding box center [18, 283] width 36 height 47
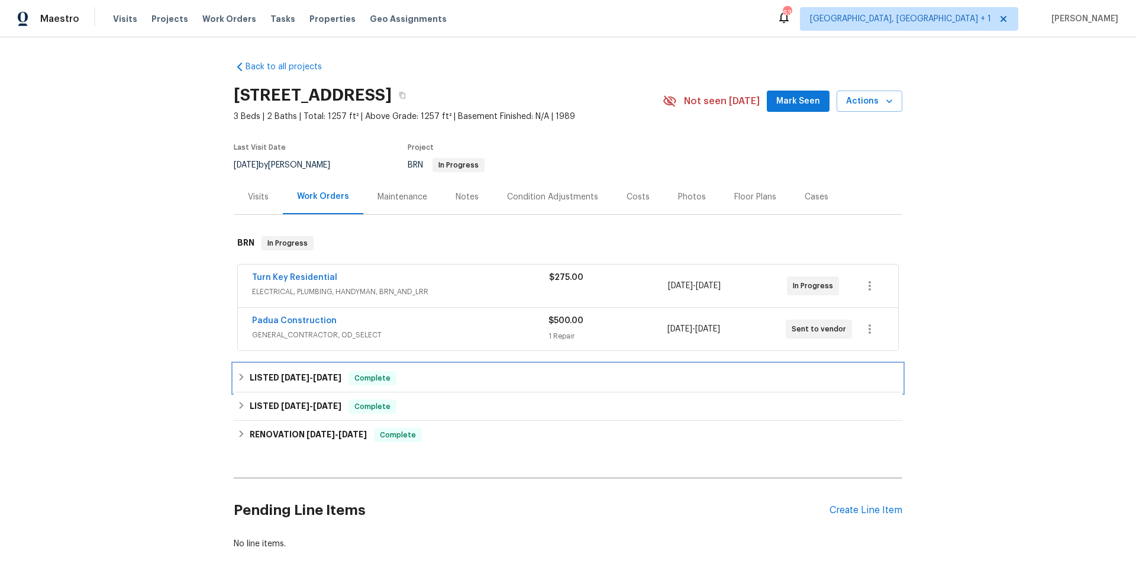
click at [468, 377] on div "LISTED 7/30/25 - 8/8/25 Complete" at bounding box center [568, 378] width 662 height 14
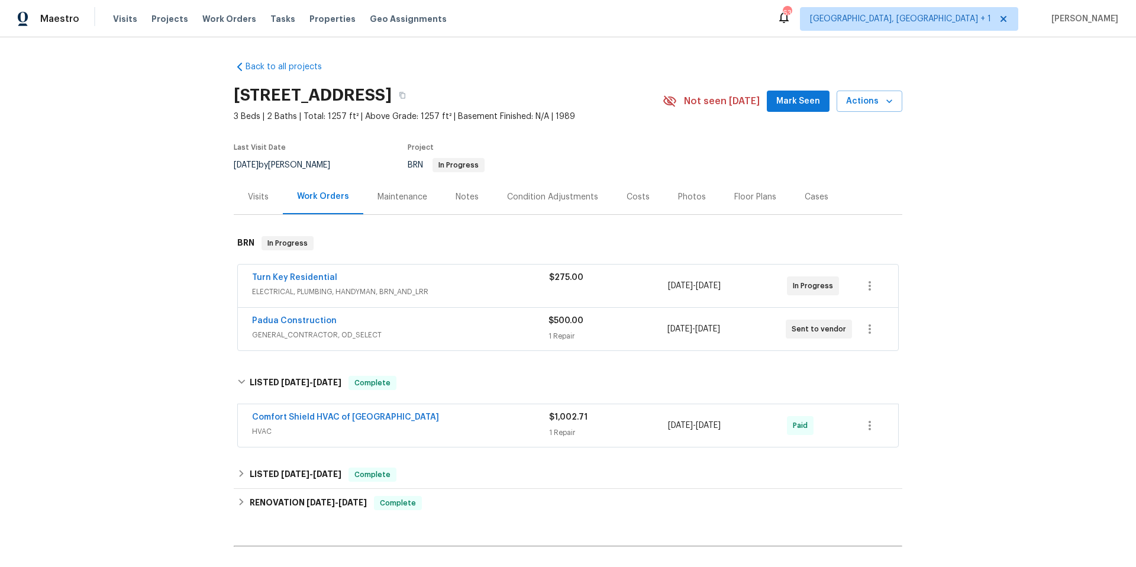
click at [468, 422] on div "Comfort Shield HVAC of NC" at bounding box center [400, 418] width 297 height 14
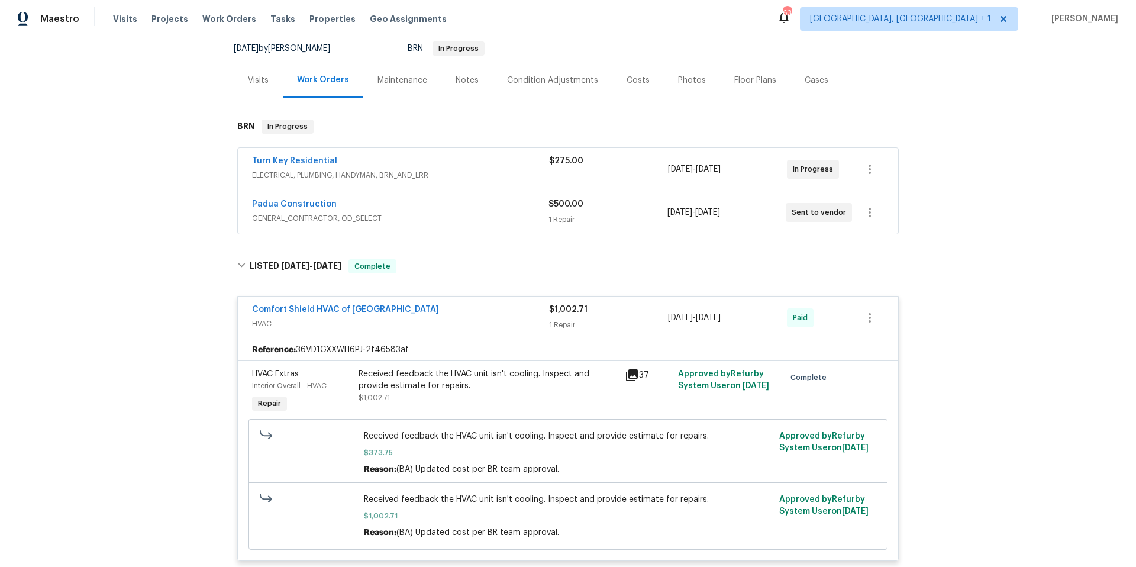
scroll to position [136, 0]
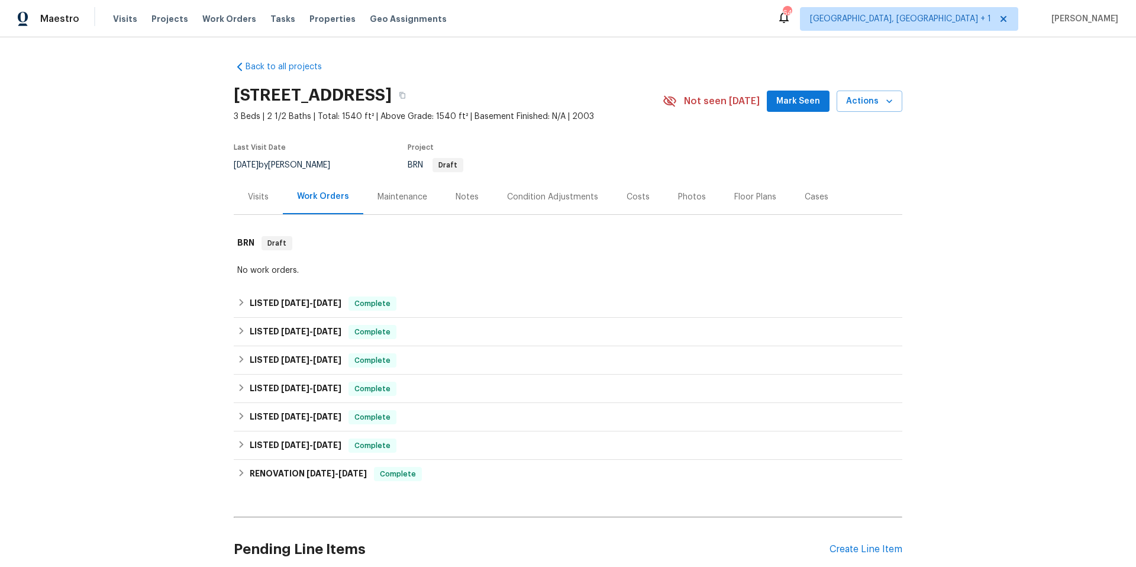
click at [738, 196] on div "Floor Plans" at bounding box center [755, 197] width 42 height 12
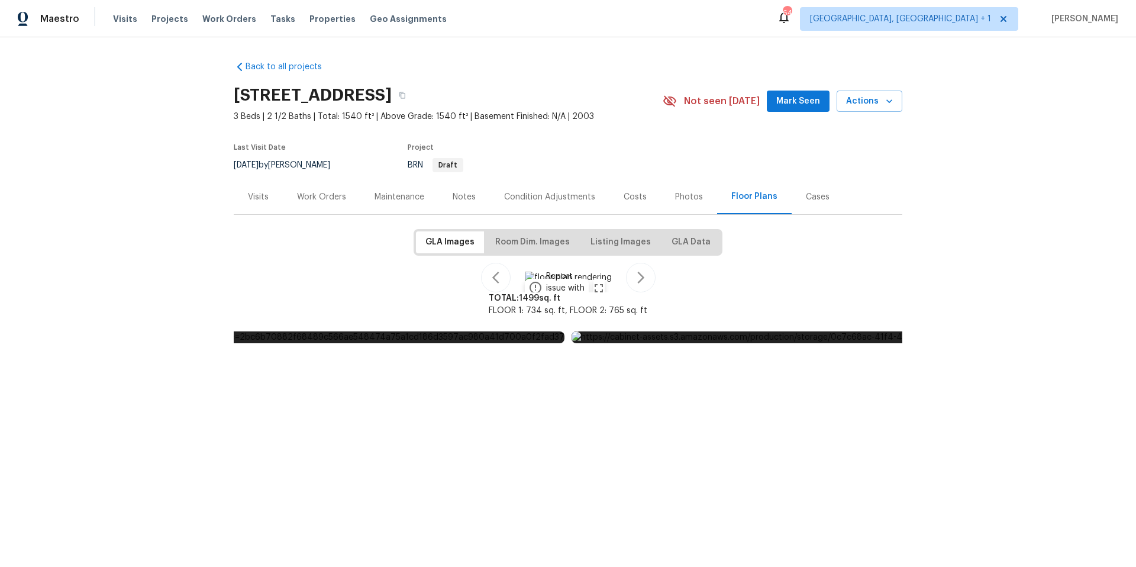
scroll to position [569, 0]
click at [648, 270] on icon "button" at bounding box center [641, 277] width 14 height 14
click at [324, 199] on div "Work Orders" at bounding box center [321, 197] width 49 height 12
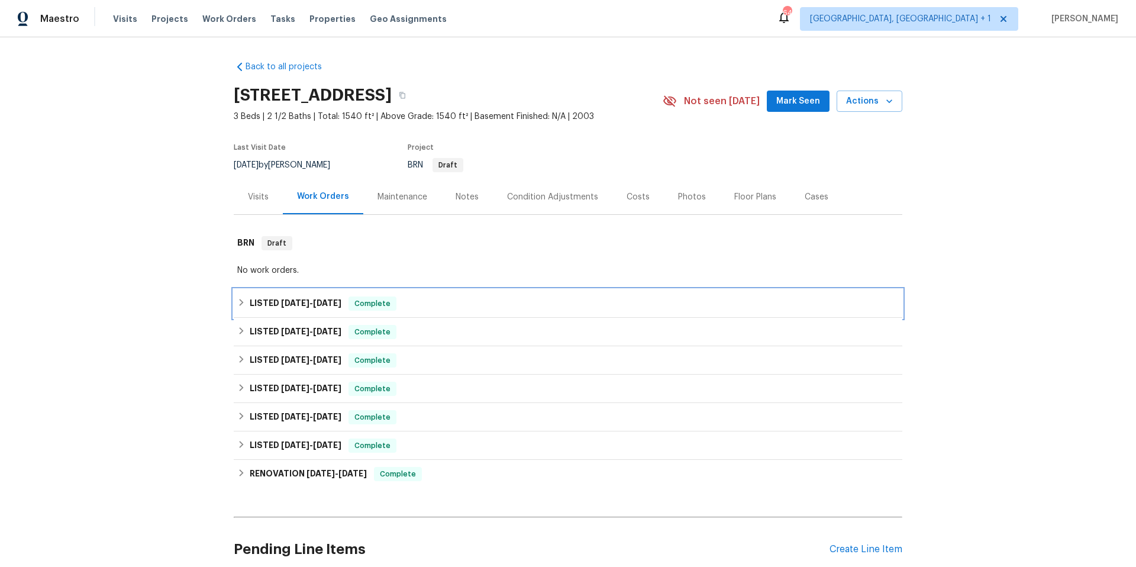
click at [434, 305] on div "LISTED [DATE] - [DATE] Complete" at bounding box center [568, 303] width 662 height 14
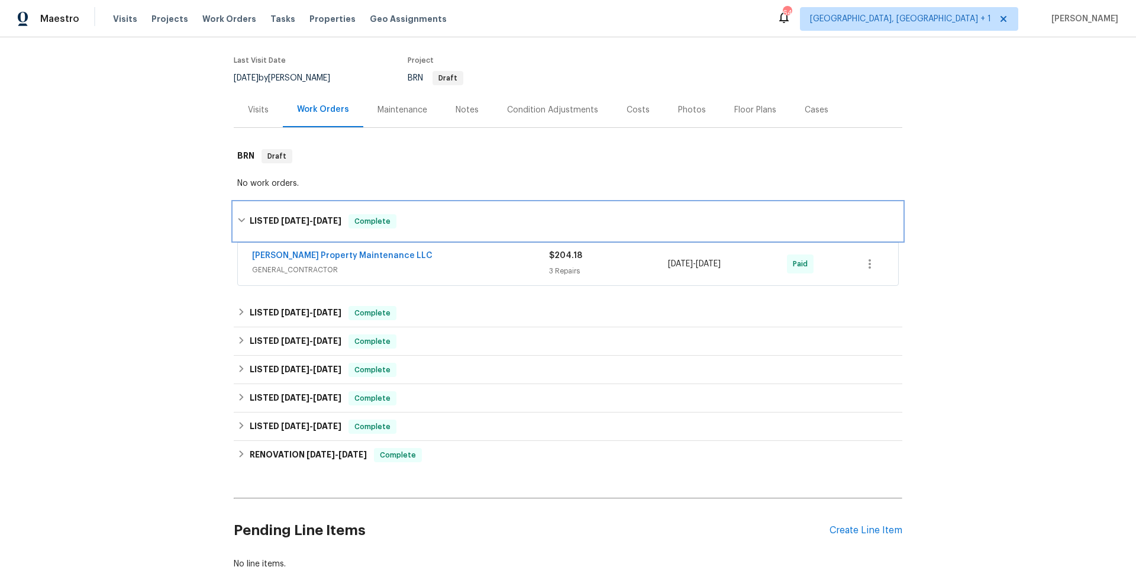
scroll to position [89, 0]
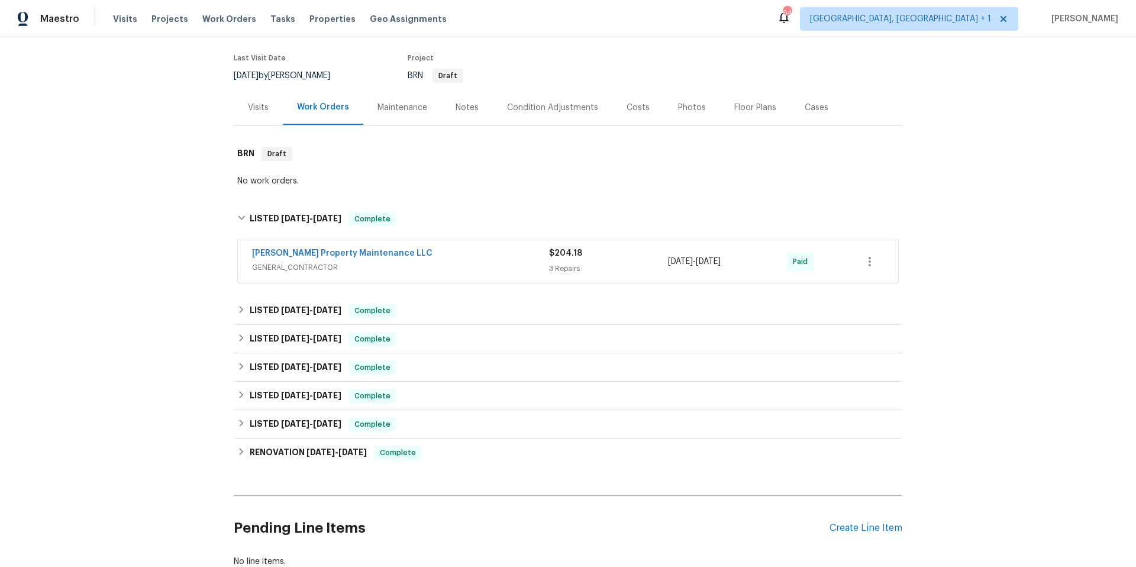
click at [469, 263] on span "GENERAL_CONTRACTOR" at bounding box center [400, 268] width 297 height 12
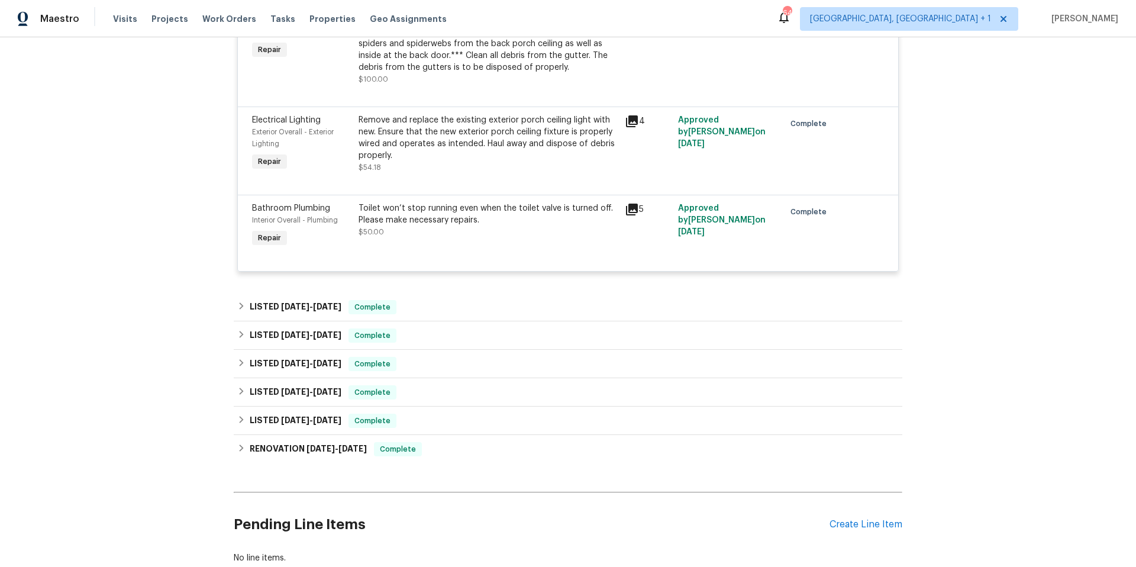
scroll to position [409, 0]
click at [463, 315] on div "LISTED 7/11/25 - 7/17/25 Complete" at bounding box center [568, 306] width 669 height 28
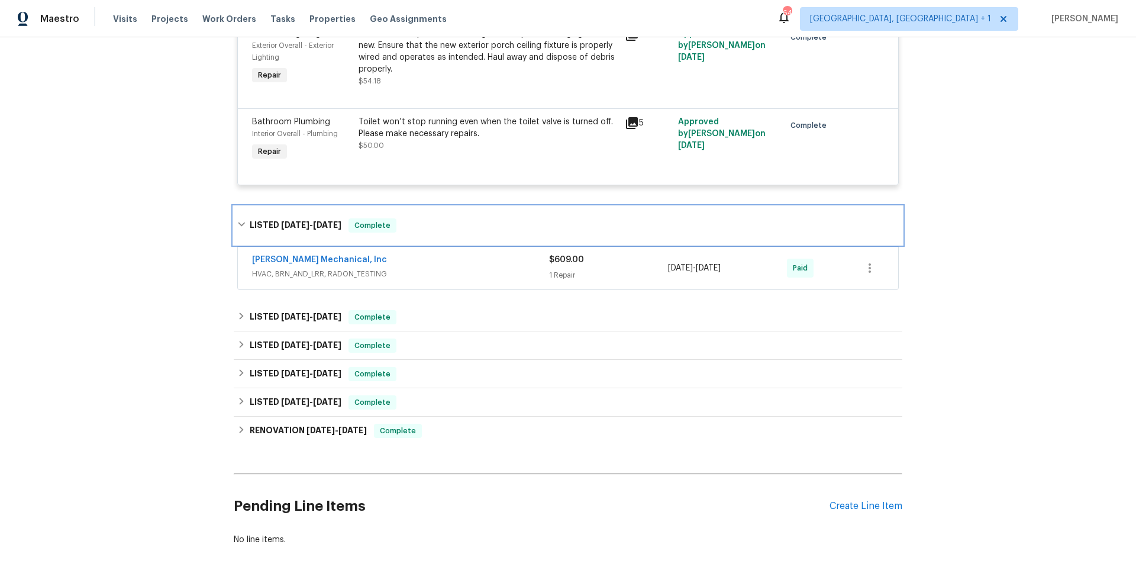
scroll to position [496, 0]
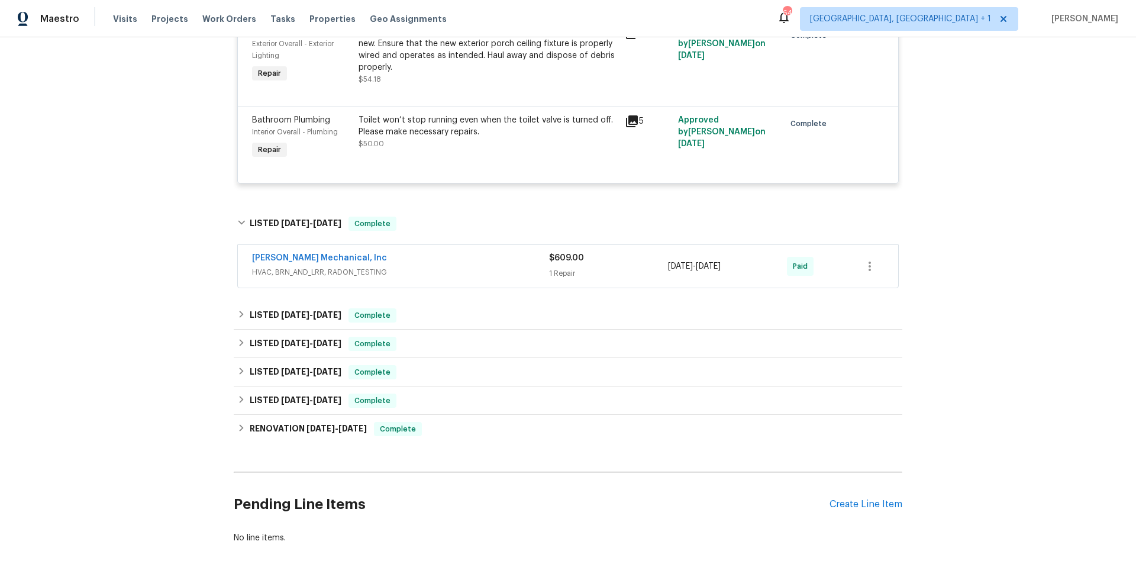
click at [485, 270] on span "HVAC, BRN_AND_LRR, RADON_TESTING" at bounding box center [400, 272] width 297 height 12
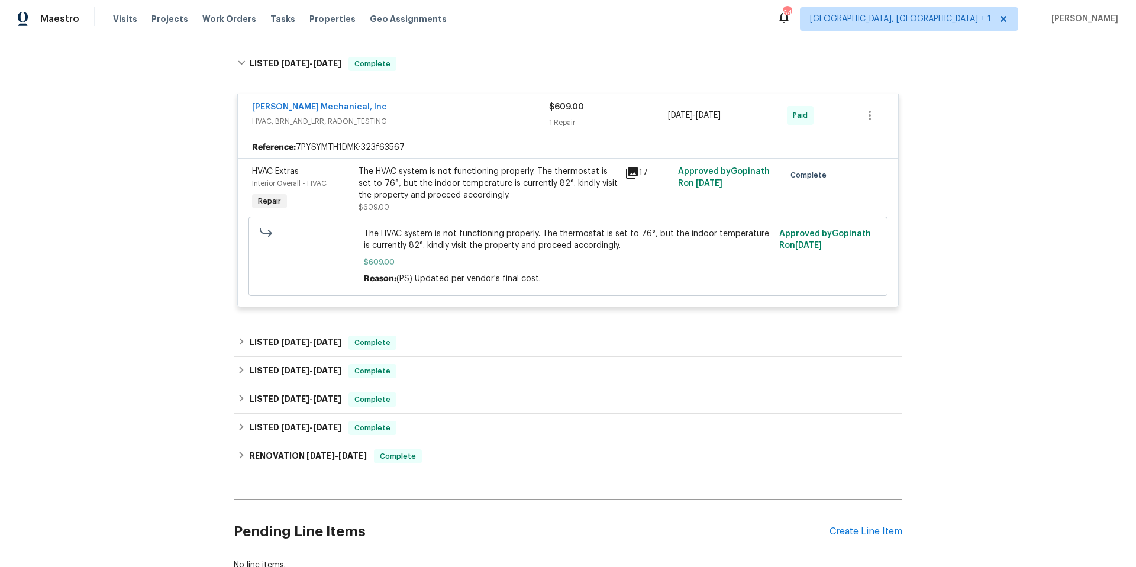
scroll to position [701, 0]
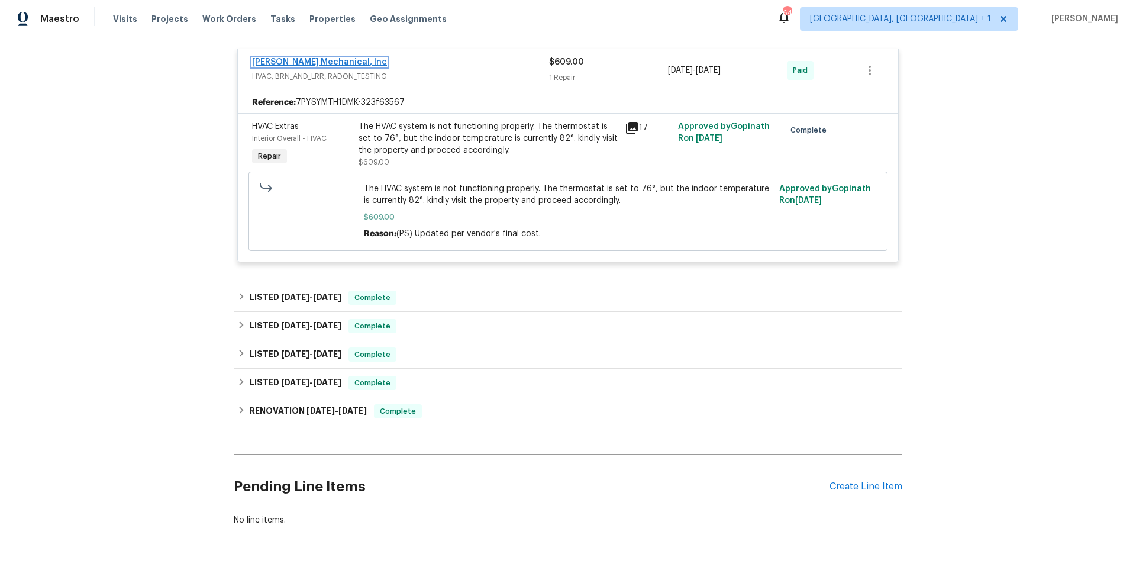
click at [336, 63] on link "JH Martin Mechanical, Inc" at bounding box center [319, 62] width 135 height 8
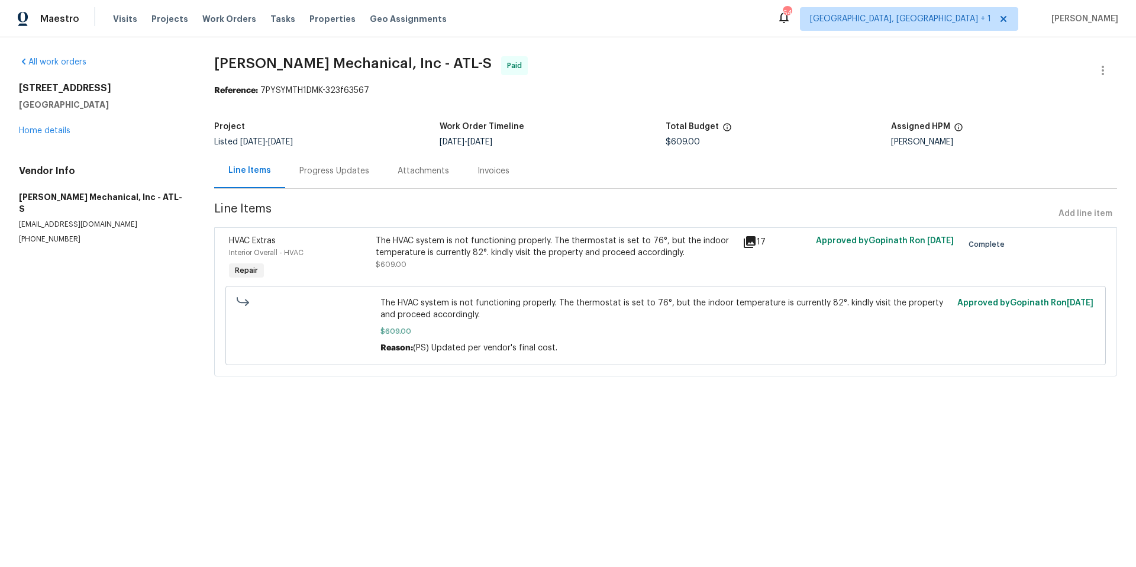
click at [347, 178] on div "Progress Updates" at bounding box center [334, 170] width 98 height 35
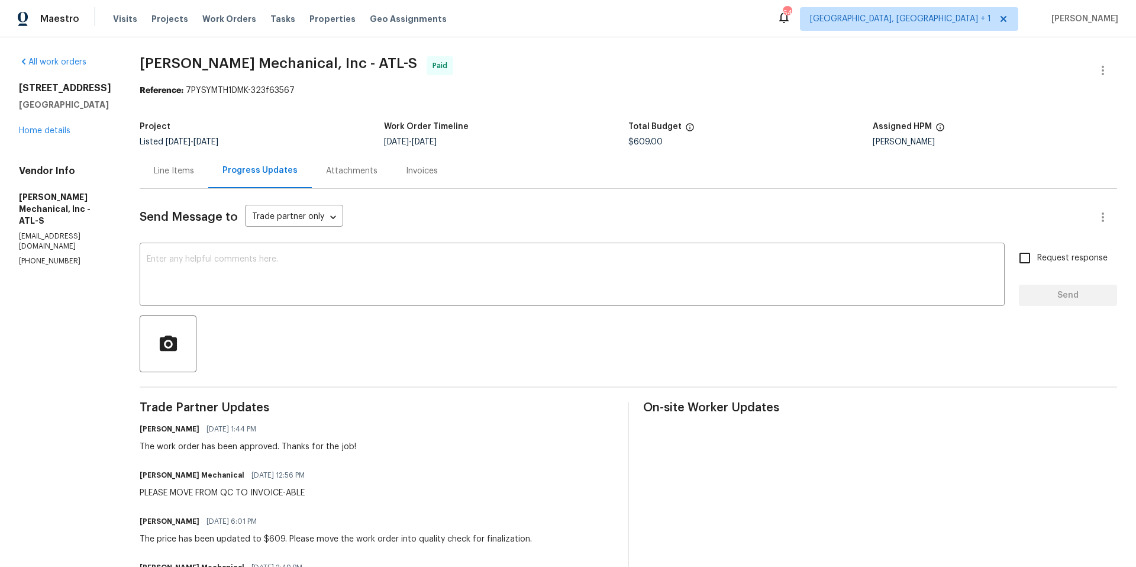
click at [194, 169] on div "Line Items" at bounding box center [174, 171] width 40 height 12
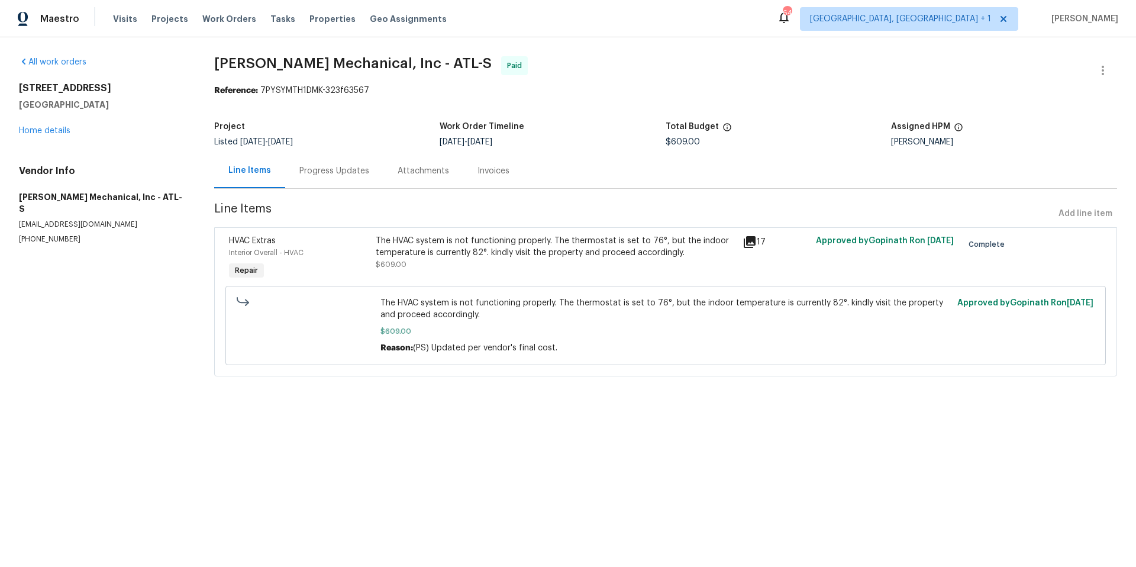
click at [743, 245] on icon at bounding box center [750, 242] width 14 height 14
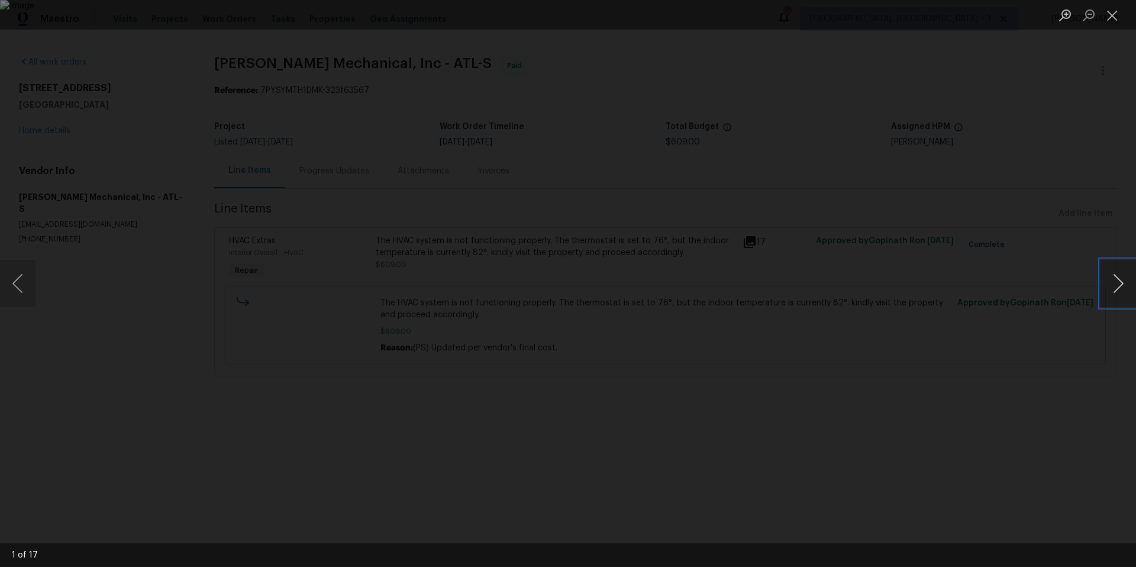
click at [1116, 287] on button "Next image" at bounding box center [1119, 283] width 36 height 47
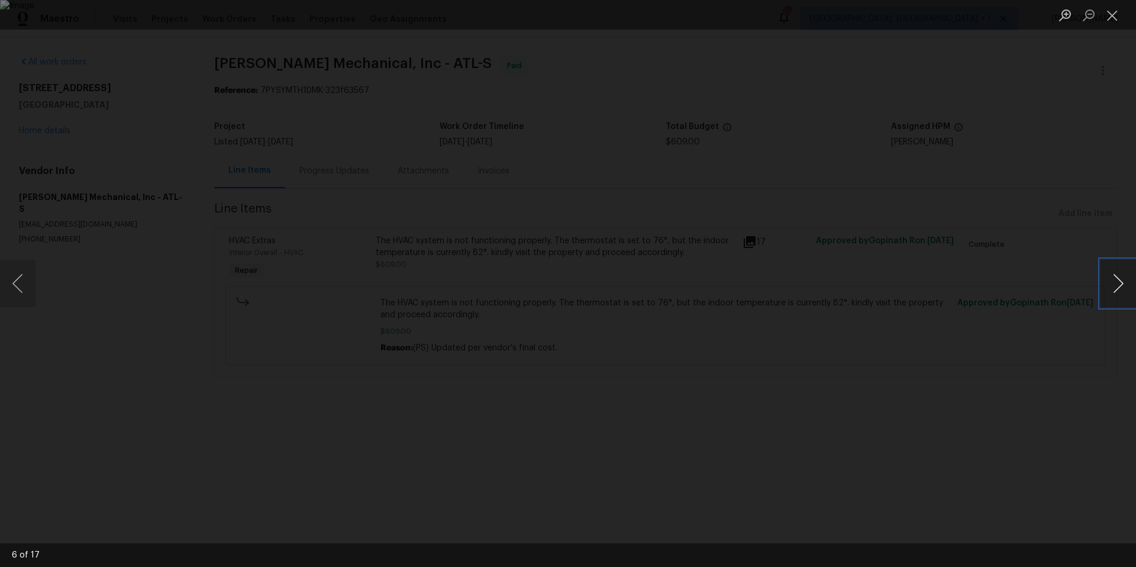
click at [1116, 287] on button "Next image" at bounding box center [1119, 283] width 36 height 47
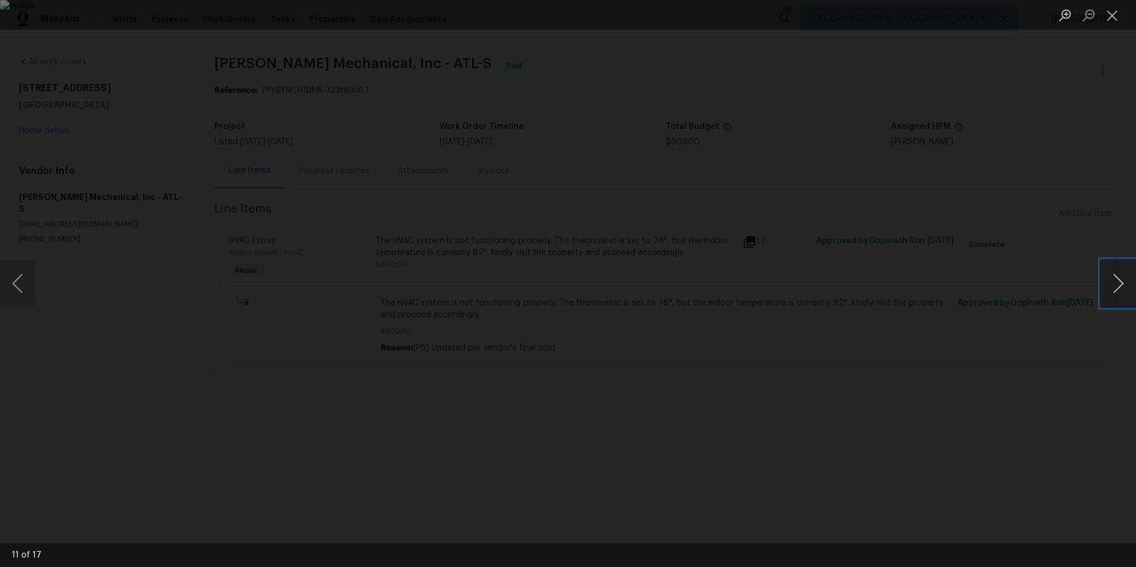
click at [1116, 287] on button "Next image" at bounding box center [1119, 283] width 36 height 47
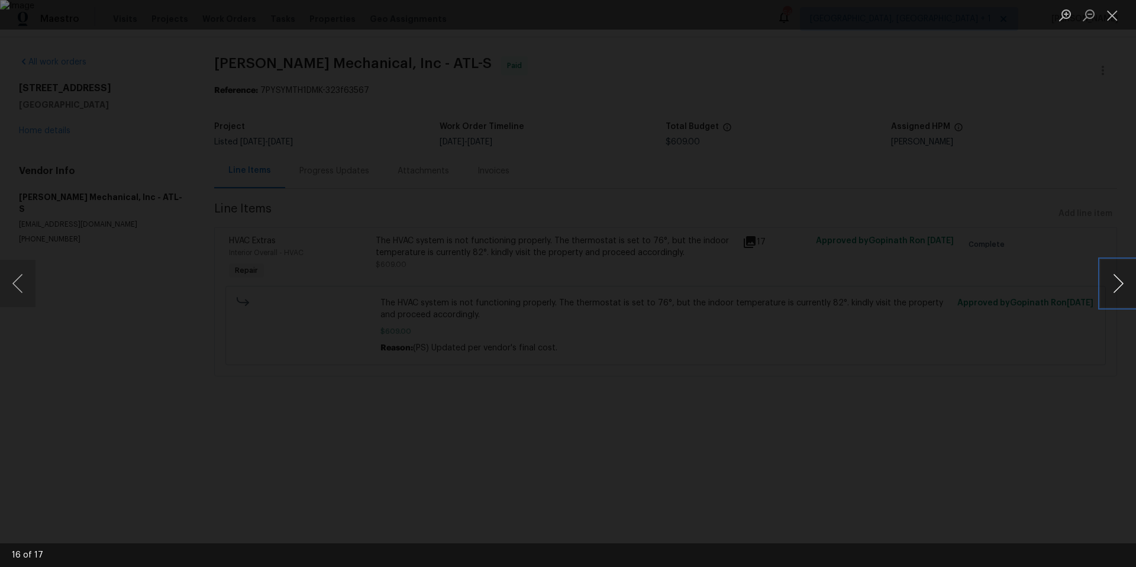
click at [1116, 287] on button "Next image" at bounding box center [1119, 283] width 36 height 47
click at [1108, 17] on button "Close lightbox" at bounding box center [1113, 15] width 24 height 21
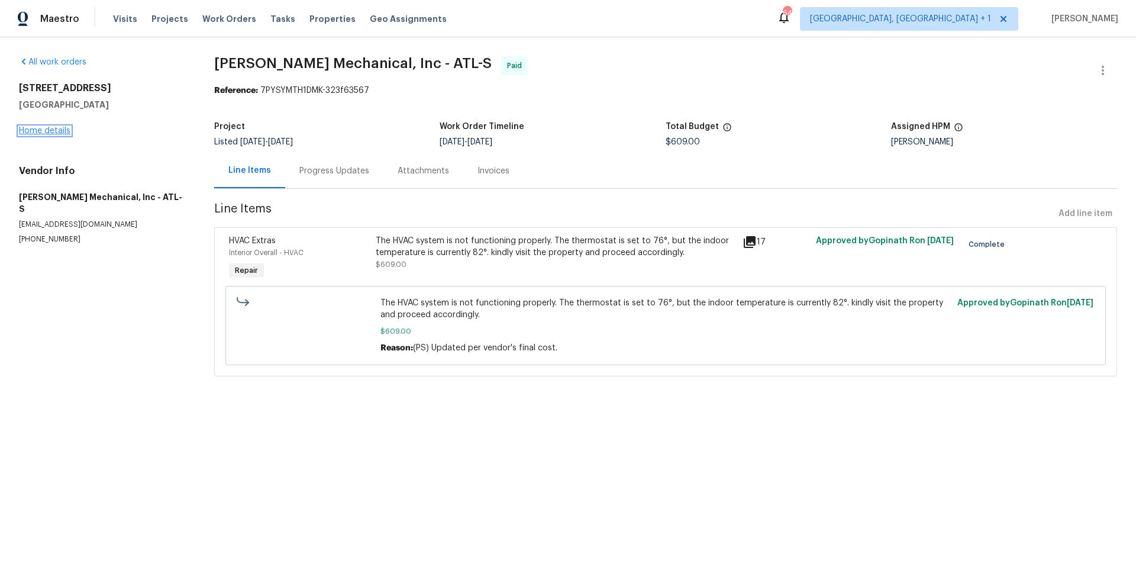
click at [61, 129] on link "Home details" at bounding box center [44, 131] width 51 height 8
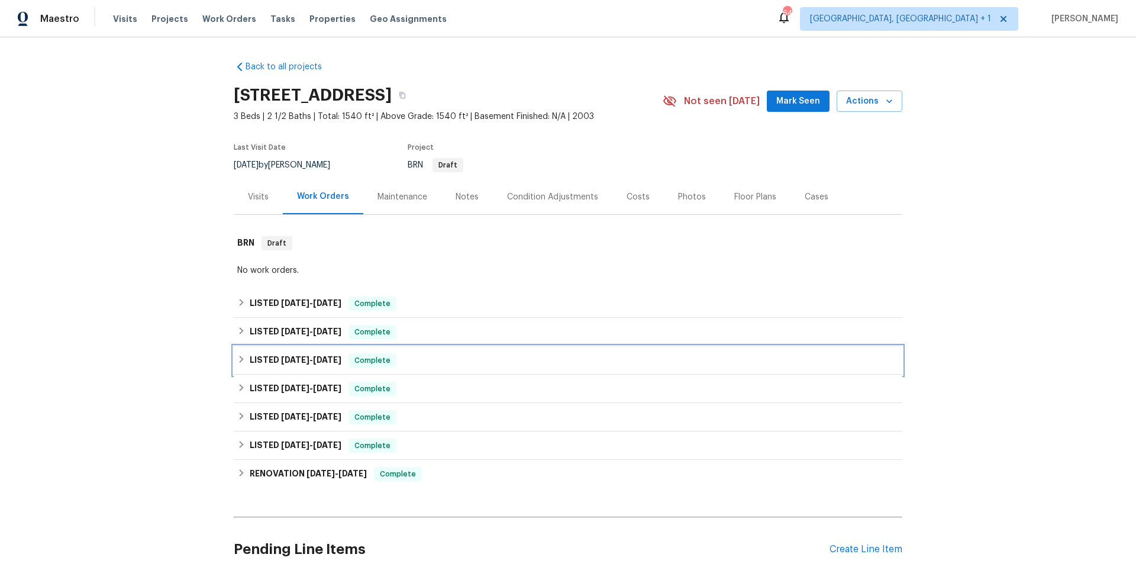
click at [428, 362] on div "LISTED 5/28/25 - 5/29/25 Complete" at bounding box center [568, 360] width 662 height 14
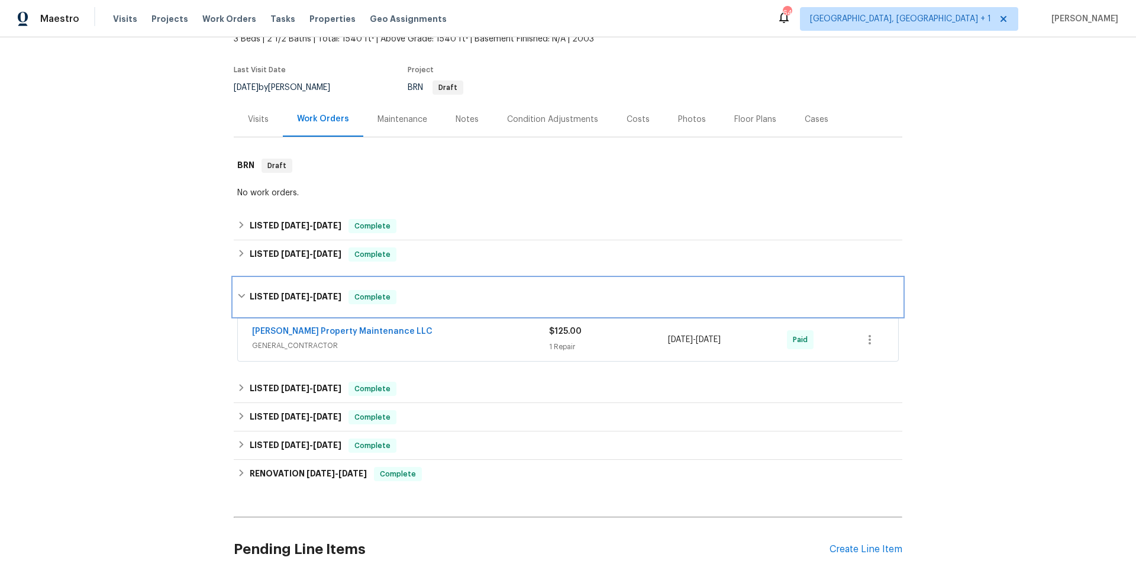
scroll to position [189, 0]
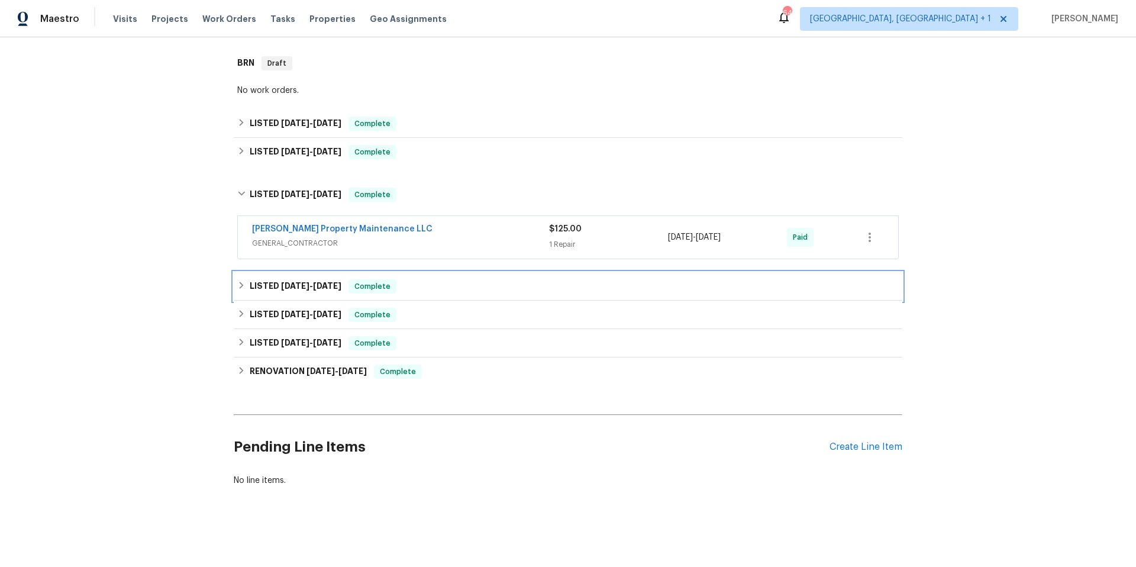
click at [473, 280] on div "LISTED 2/25/25 - 2/26/25 Complete" at bounding box center [568, 286] width 662 height 14
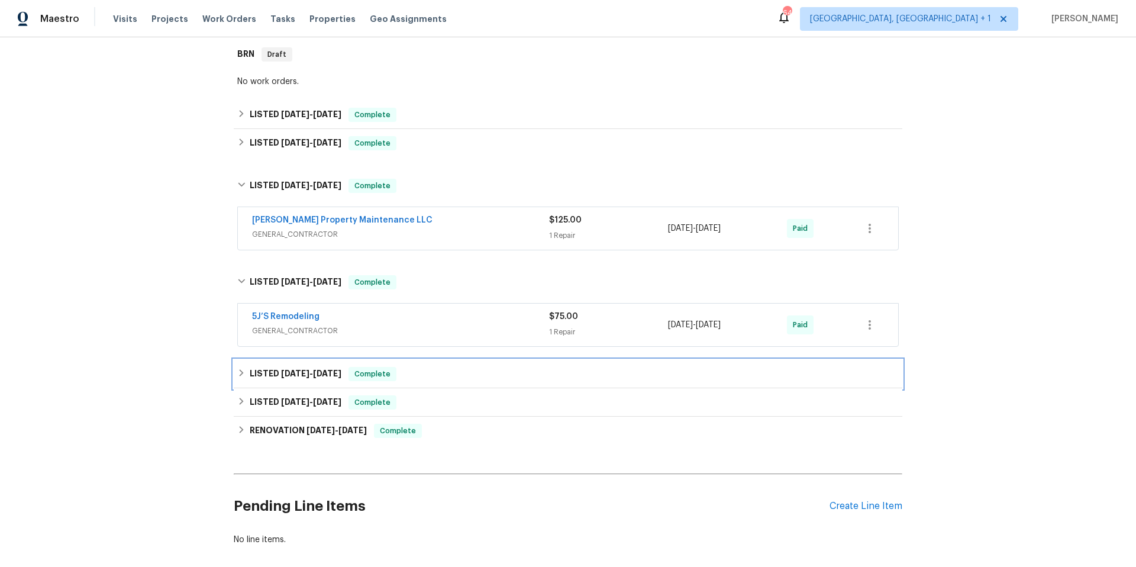
click at [489, 380] on div "LISTED 12/31/24 - 1/3/25 Complete" at bounding box center [568, 374] width 662 height 14
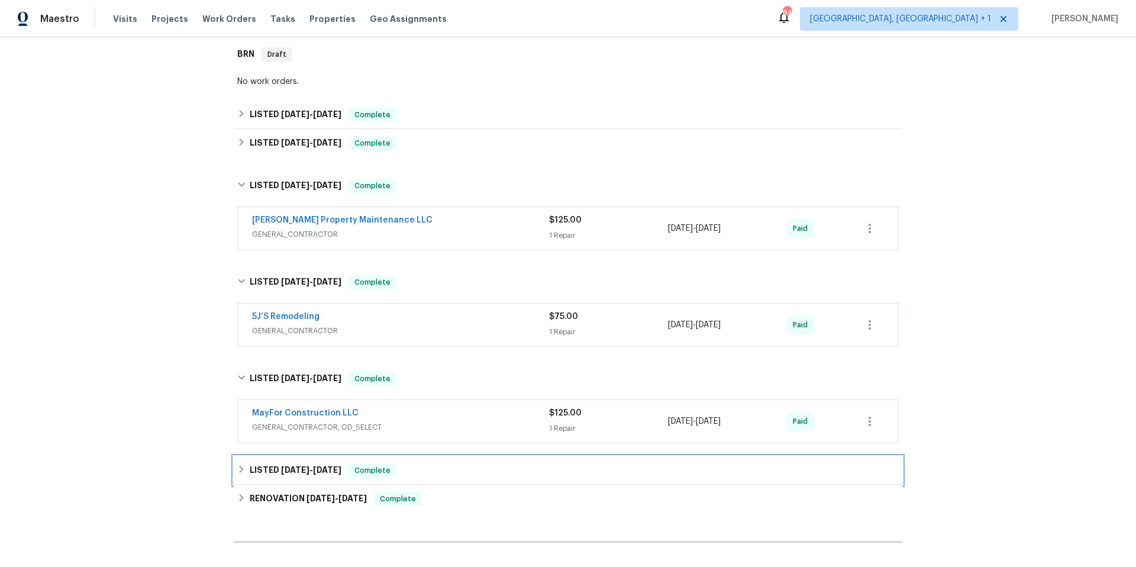
click at [486, 469] on div "LISTED 12/9/24 - 12/11/24 Complete" at bounding box center [568, 470] width 662 height 14
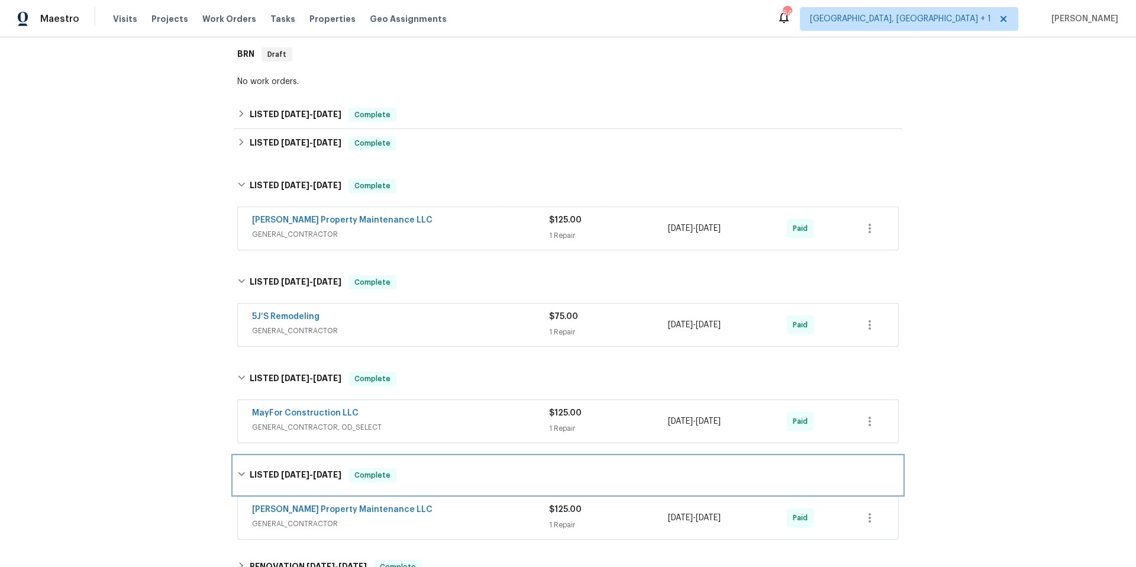
scroll to position [393, 0]
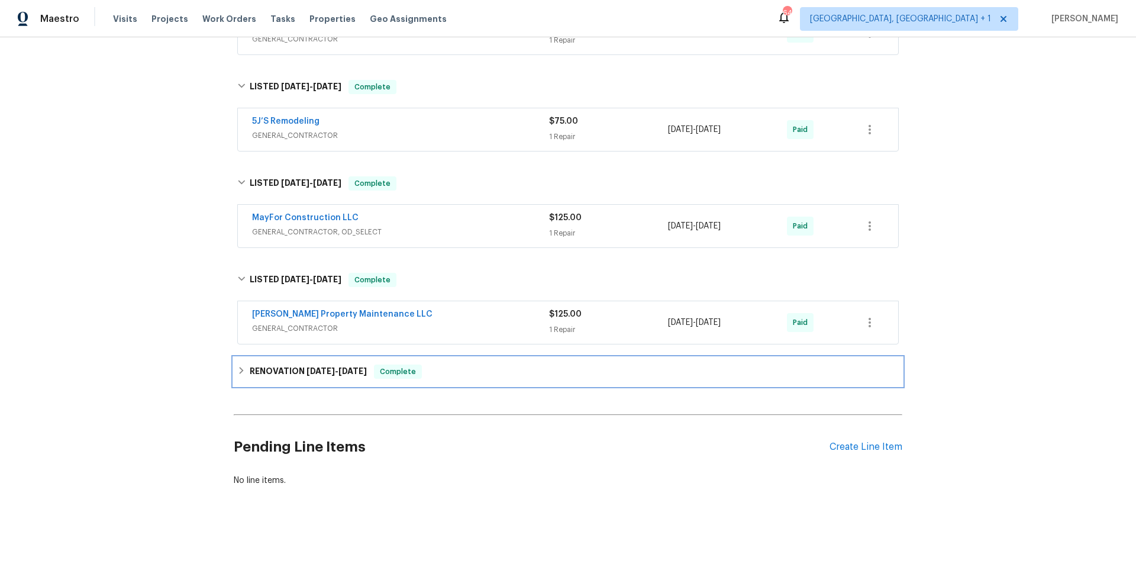
click at [506, 367] on div "RENOVATION 10/2/24 - 10/11/24 Complete" at bounding box center [568, 372] width 662 height 14
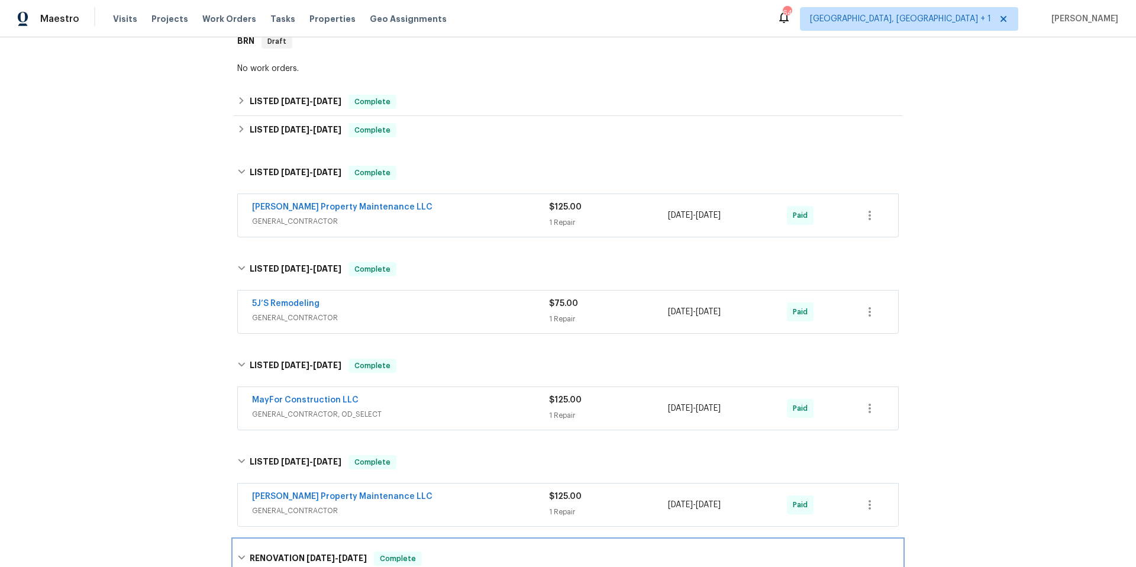
scroll to position [591, 0]
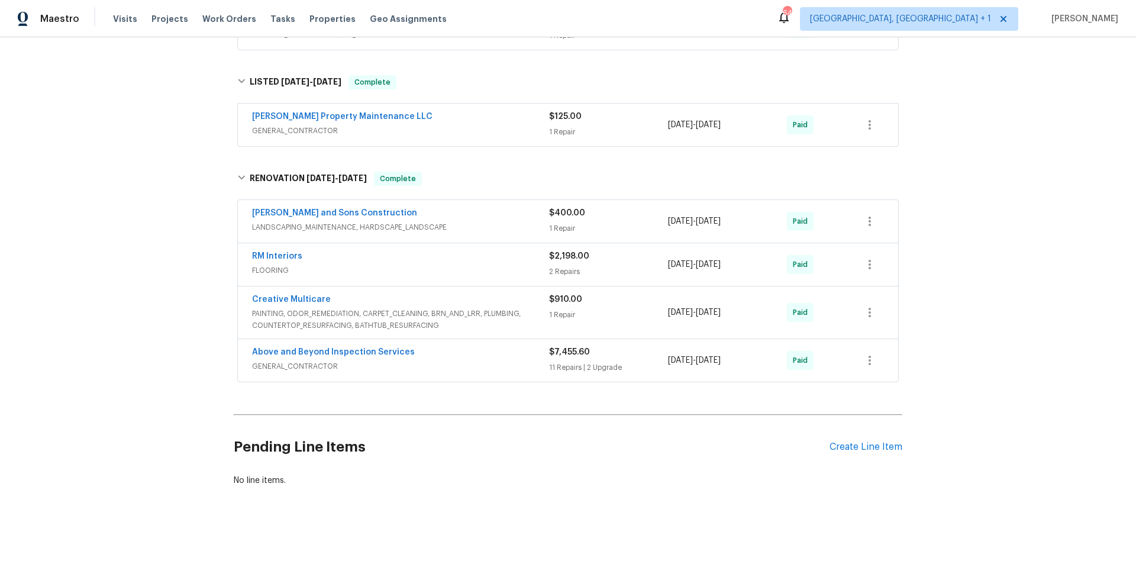
click at [488, 346] on div "Above and Beyond Inspection Services" at bounding box center [400, 353] width 297 height 14
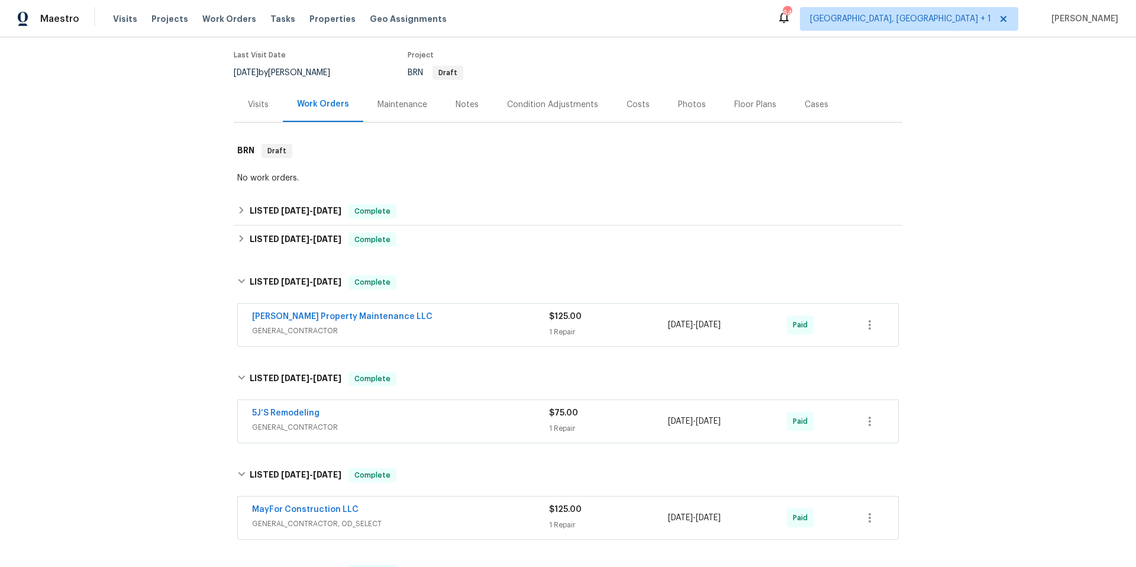
scroll to position [0, 0]
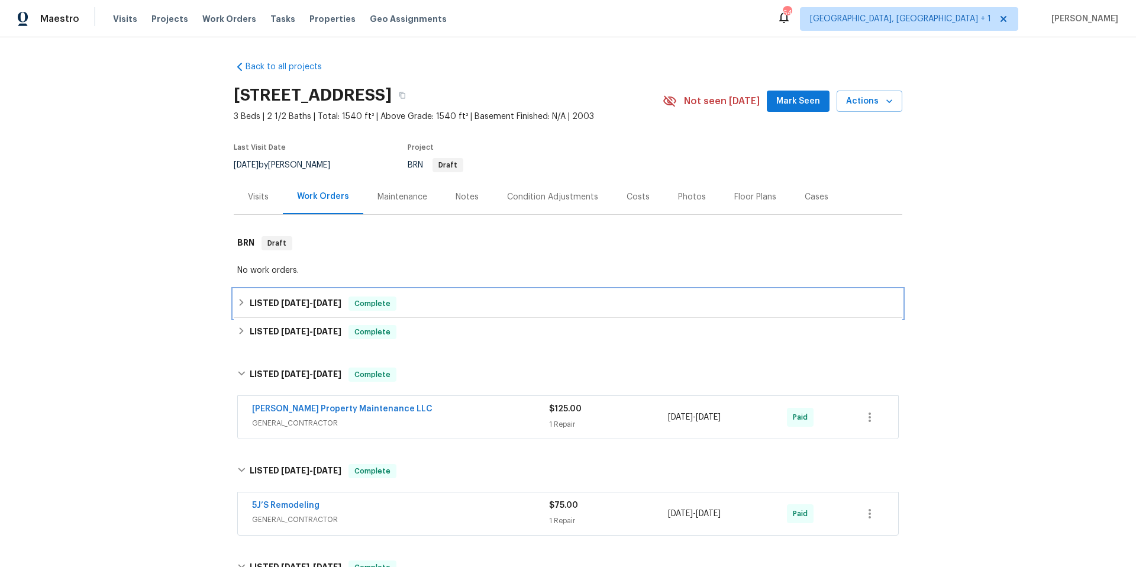
click at [445, 302] on div "LISTED 7/23/25 - 7/26/25 Complete" at bounding box center [568, 303] width 662 height 14
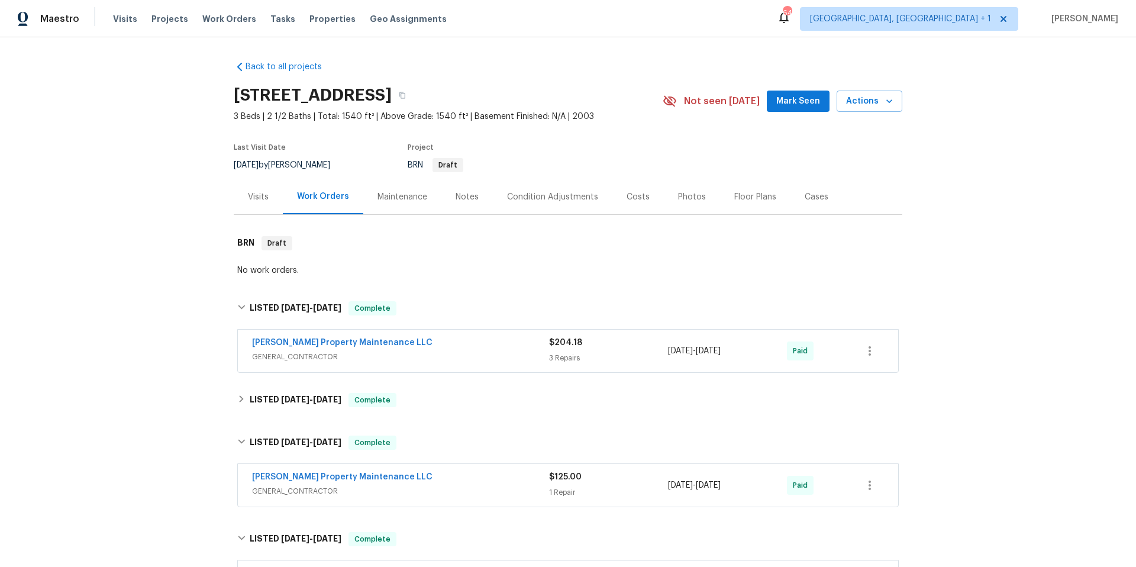
click at [447, 350] on div "[PERSON_NAME] Property Maintenance LLC" at bounding box center [400, 344] width 297 height 14
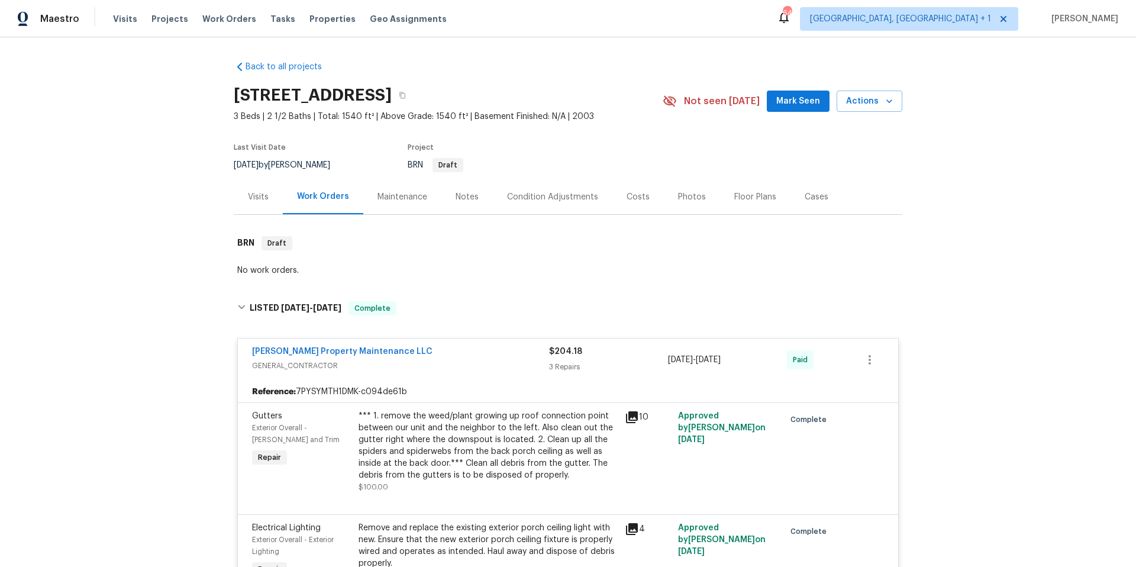
scroll to position [391, 0]
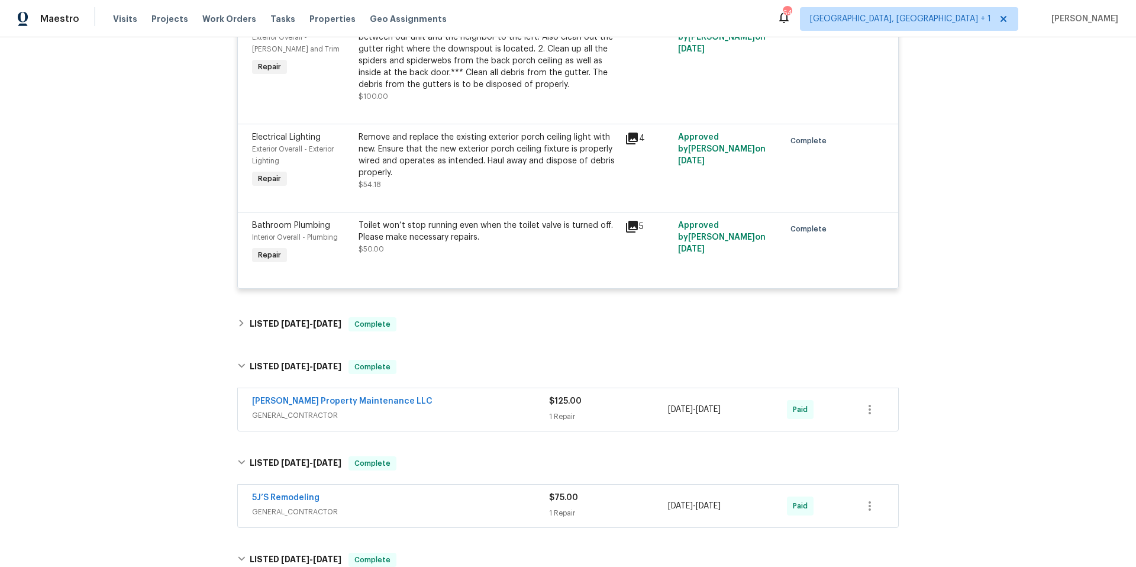
click at [630, 228] on icon at bounding box center [632, 227] width 14 height 14
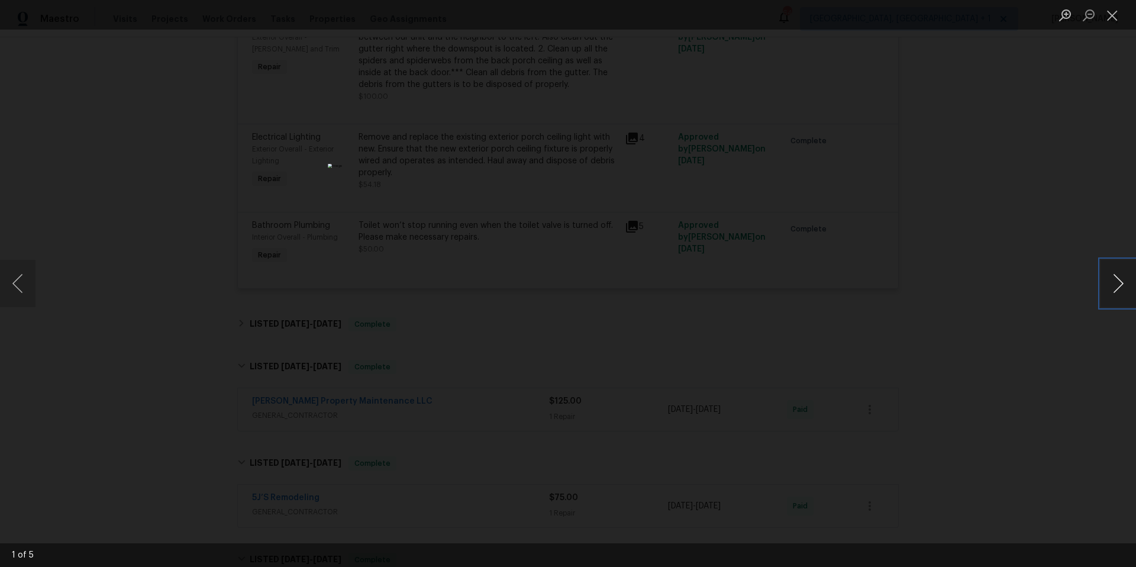
click at [1118, 288] on button "Next image" at bounding box center [1119, 283] width 36 height 47
click at [1113, 11] on button "Close lightbox" at bounding box center [1113, 15] width 24 height 21
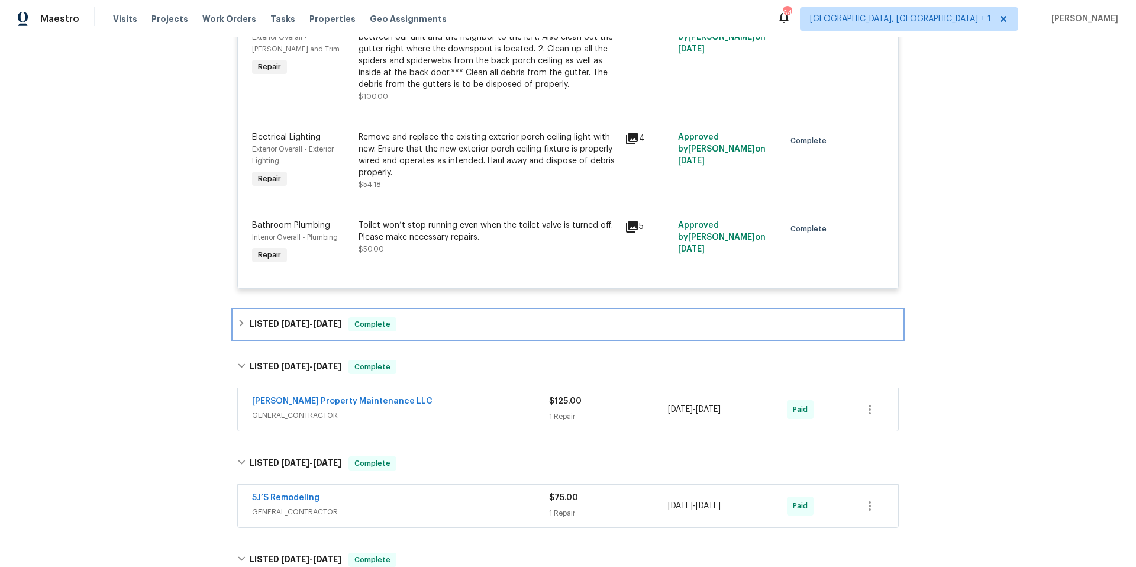
click at [453, 324] on div "LISTED 7/11/25 - 7/17/25 Complete" at bounding box center [568, 324] width 662 height 14
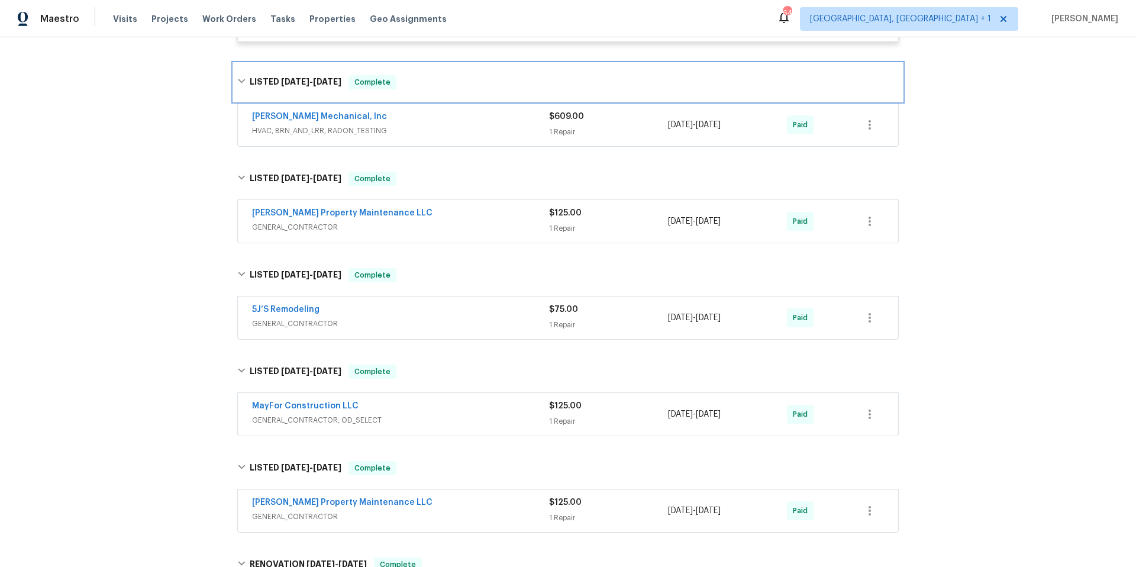
scroll to position [639, 0]
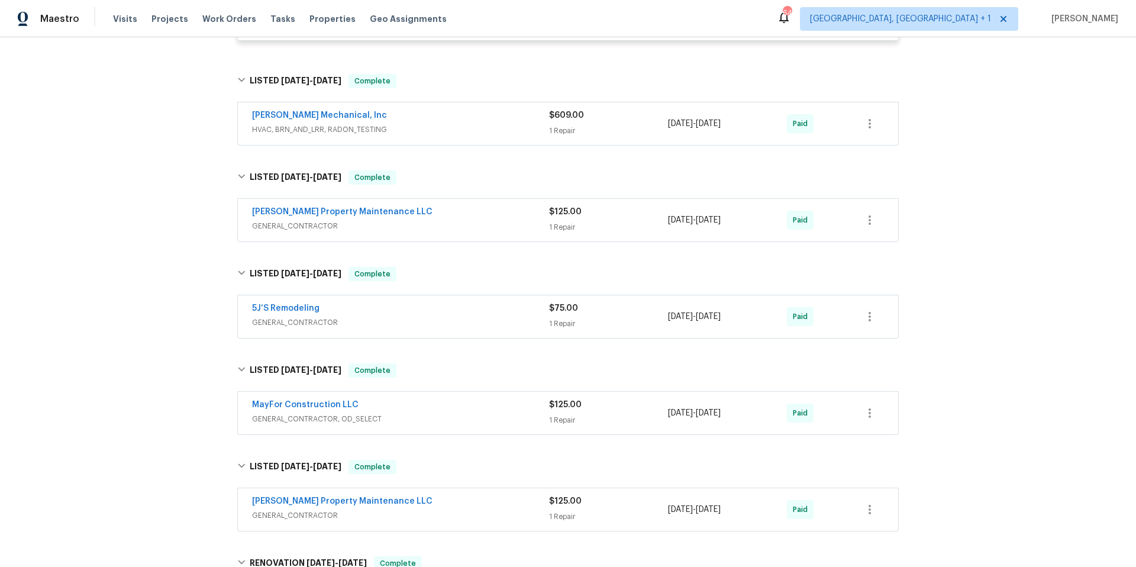
click at [495, 215] on div "[PERSON_NAME] Property Maintenance LLC" at bounding box center [400, 213] width 297 height 14
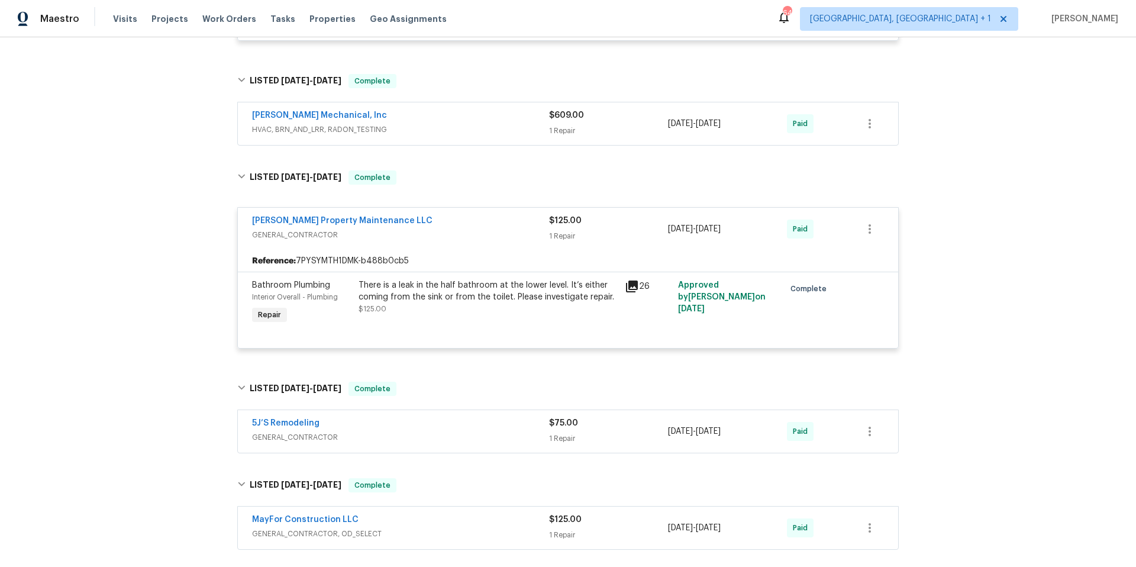
click at [470, 424] on div "5J’S Remodeling" at bounding box center [400, 424] width 297 height 14
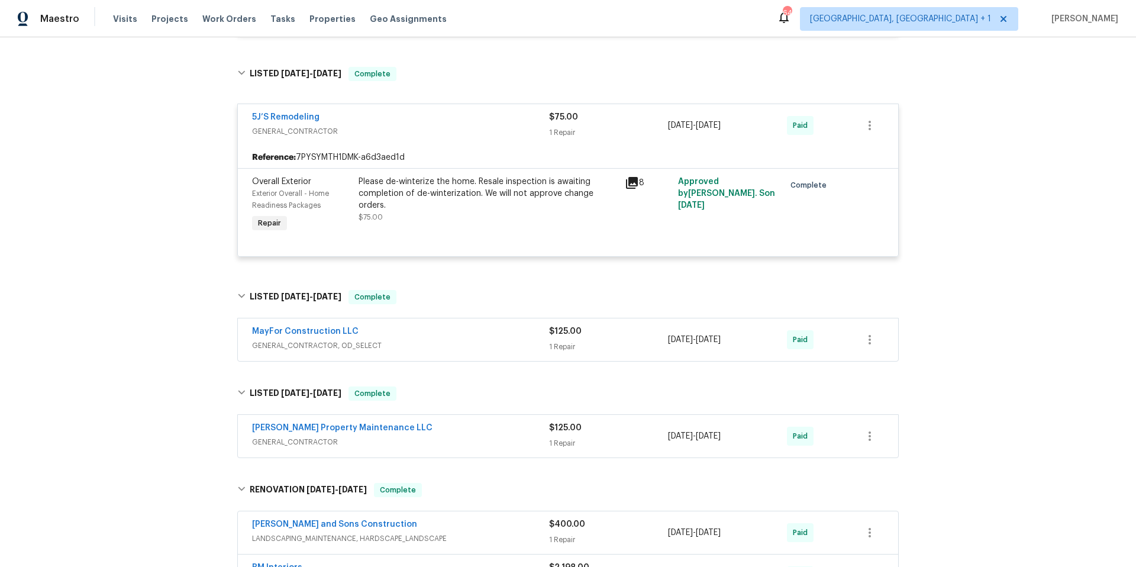
scroll to position [980, 0]
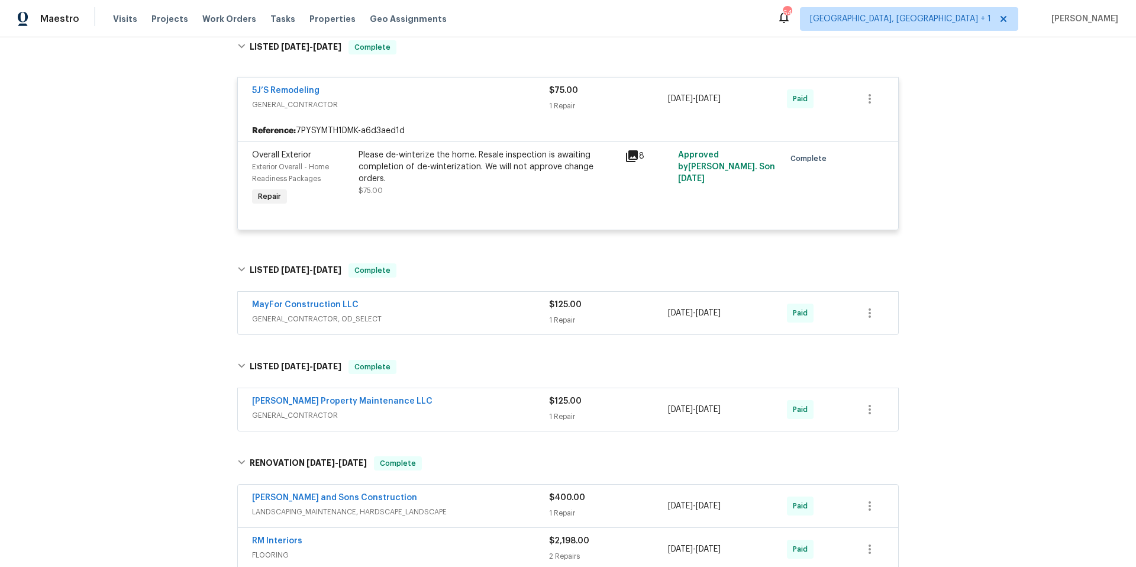
click at [482, 311] on div "MayFor Construction LLC" at bounding box center [400, 306] width 297 height 14
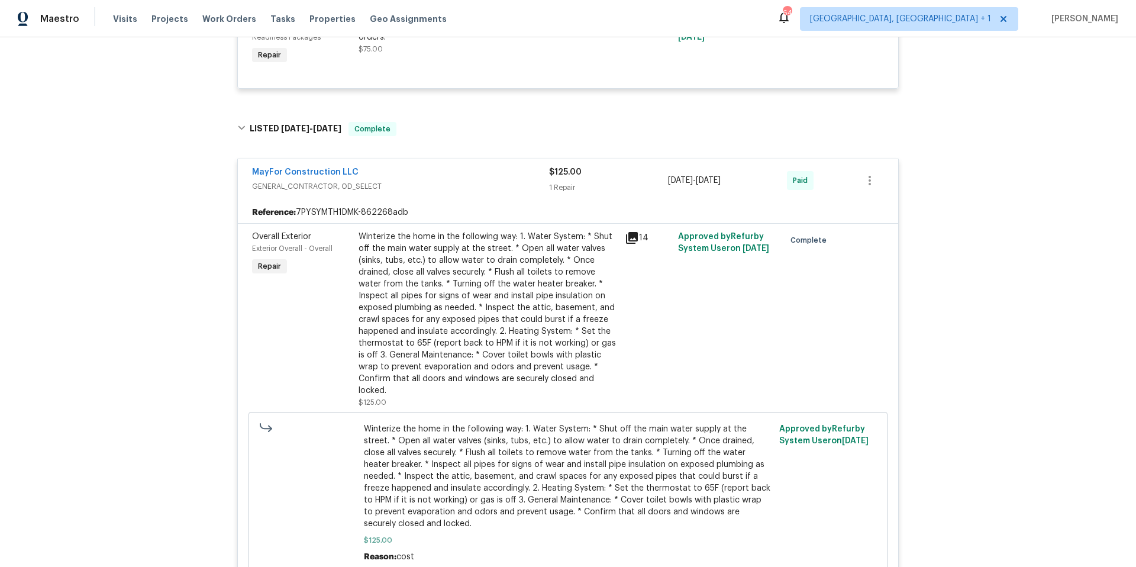
scroll to position [1349, 0]
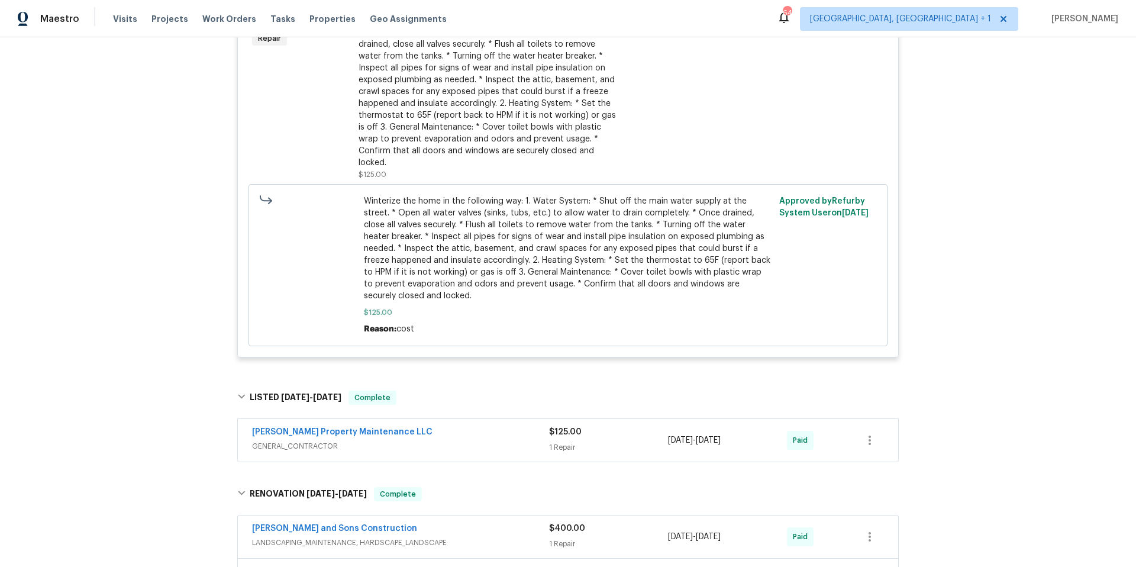
click at [482, 426] on div "[PERSON_NAME] Property Maintenance LLC" at bounding box center [400, 433] width 297 height 14
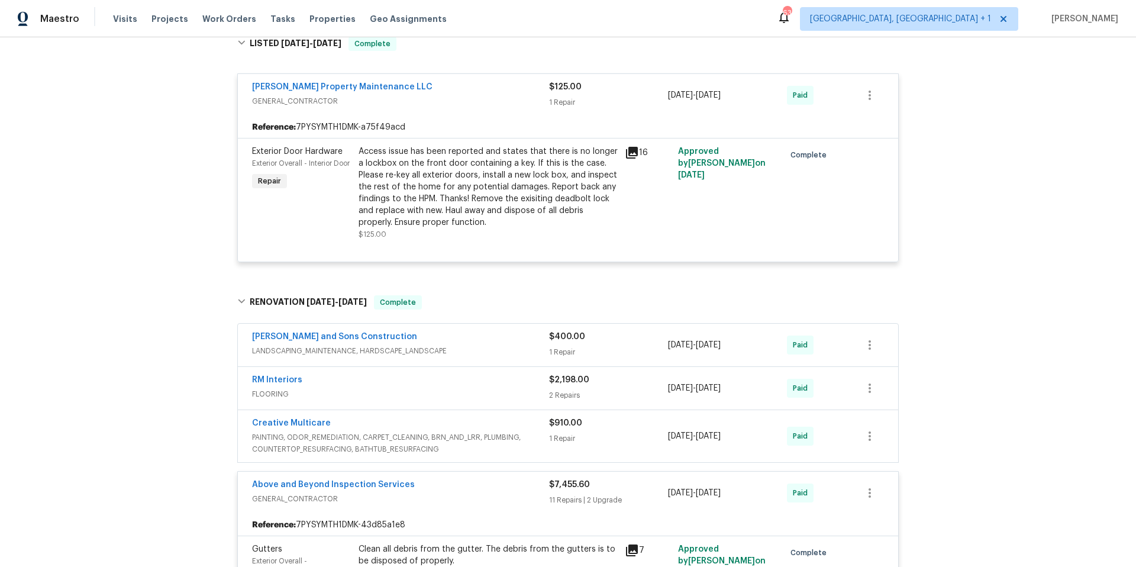
scroll to position [1703, 0]
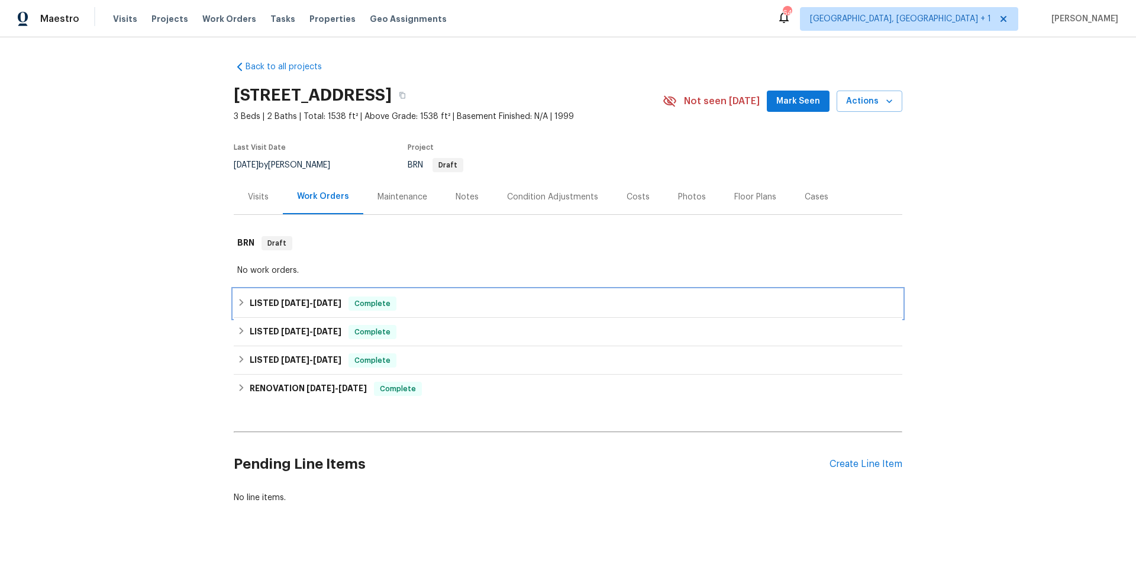
click at [433, 304] on div "LISTED 8/7/25 - 8/8/25 Complete" at bounding box center [568, 303] width 662 height 14
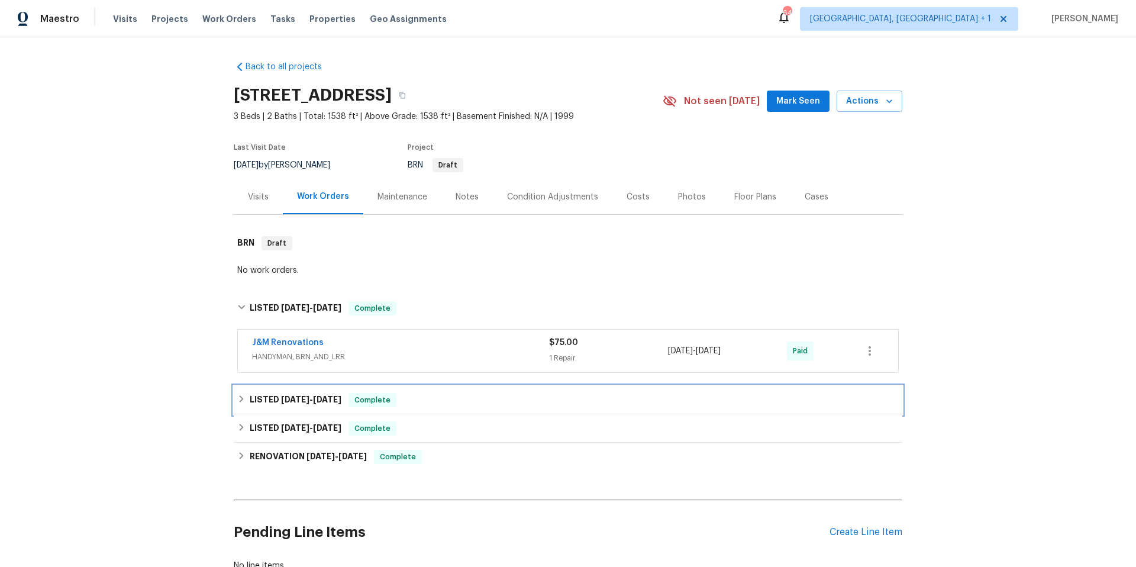
click at [443, 404] on div "LISTED 6/16/25 - 6/17/25 Complete" at bounding box center [568, 400] width 662 height 14
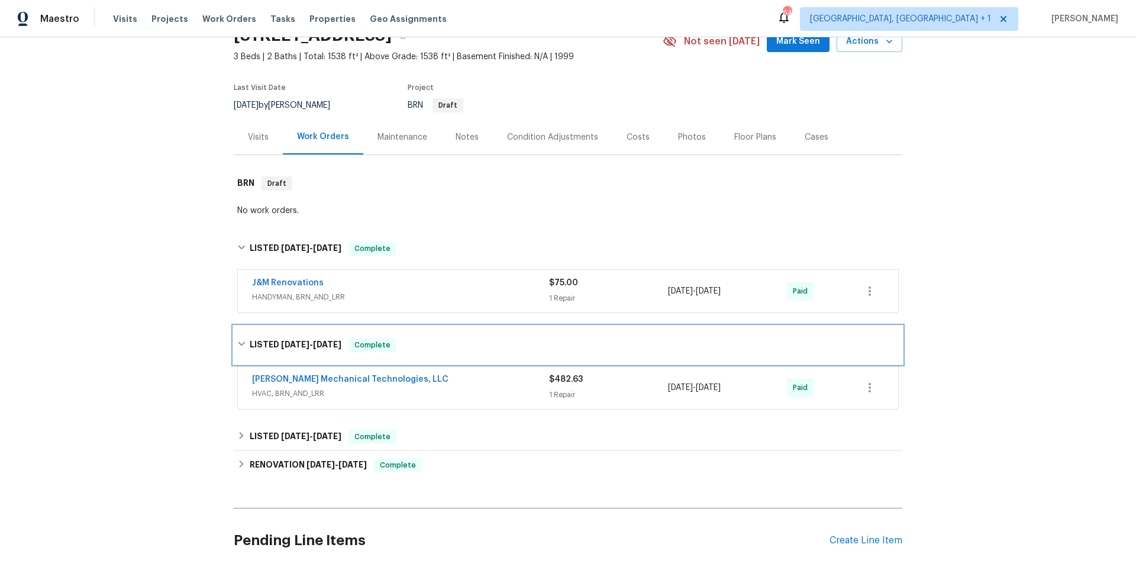
scroll to position [77, 0]
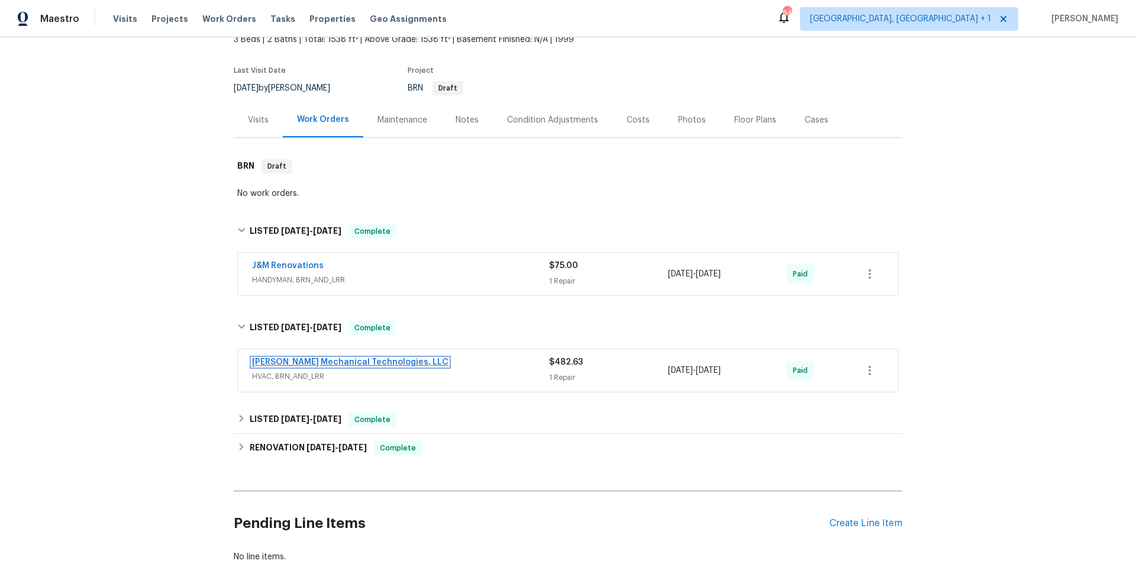
click at [373, 361] on link "Johnson's Mechanical Technologies, LLC" at bounding box center [350, 362] width 196 height 8
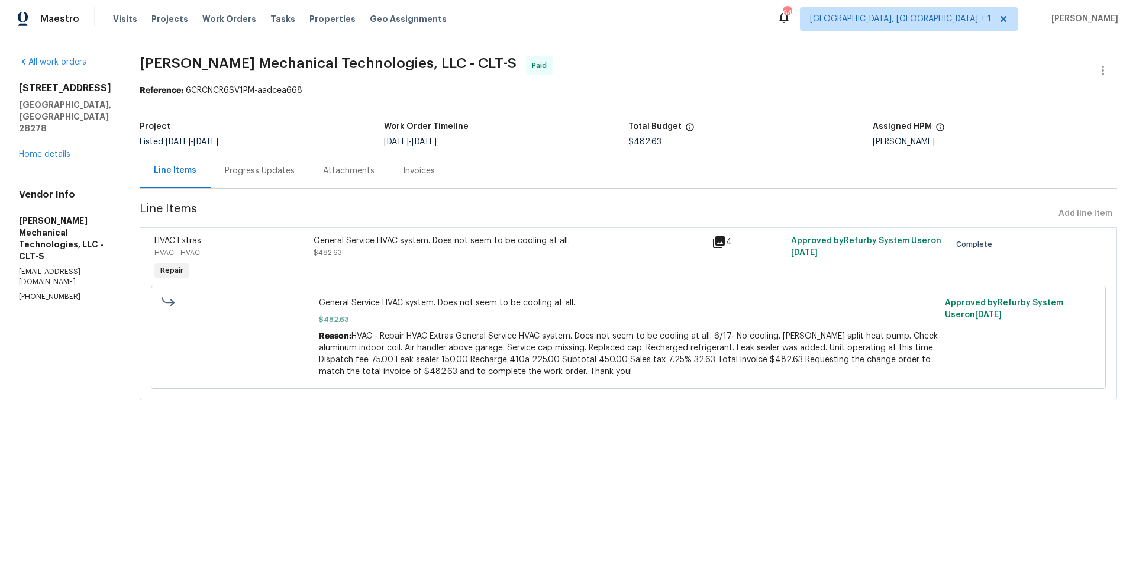
click at [286, 170] on div "Progress Updates" at bounding box center [260, 171] width 70 height 12
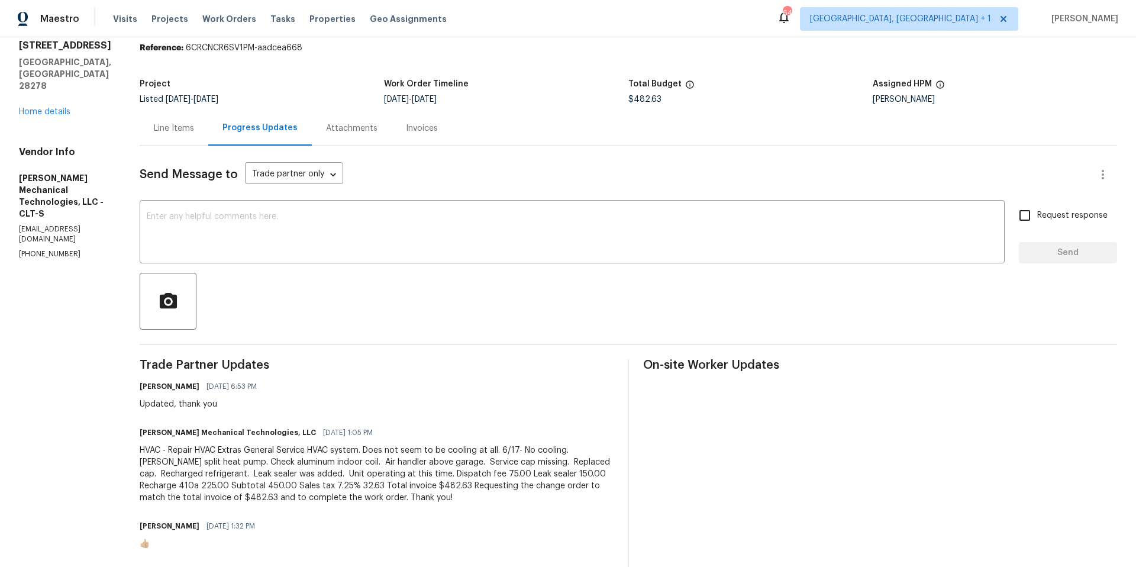
scroll to position [43, 0]
click at [199, 134] on div "Line Items" at bounding box center [174, 127] width 69 height 35
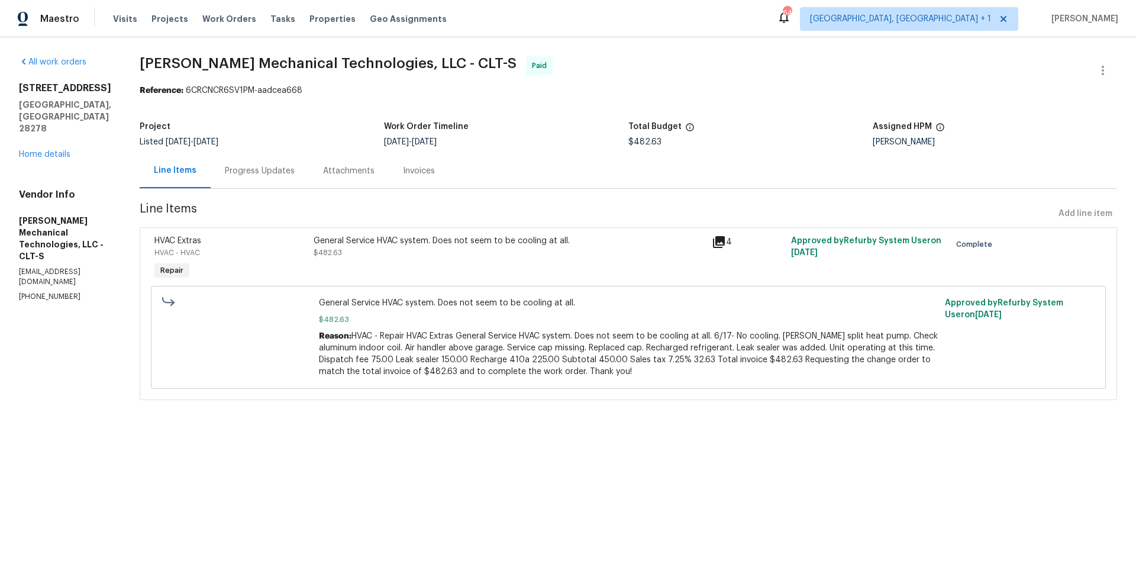
click at [721, 246] on icon at bounding box center [719, 242] width 14 height 14
